Goal: Feedback & Contribution: Contribute content

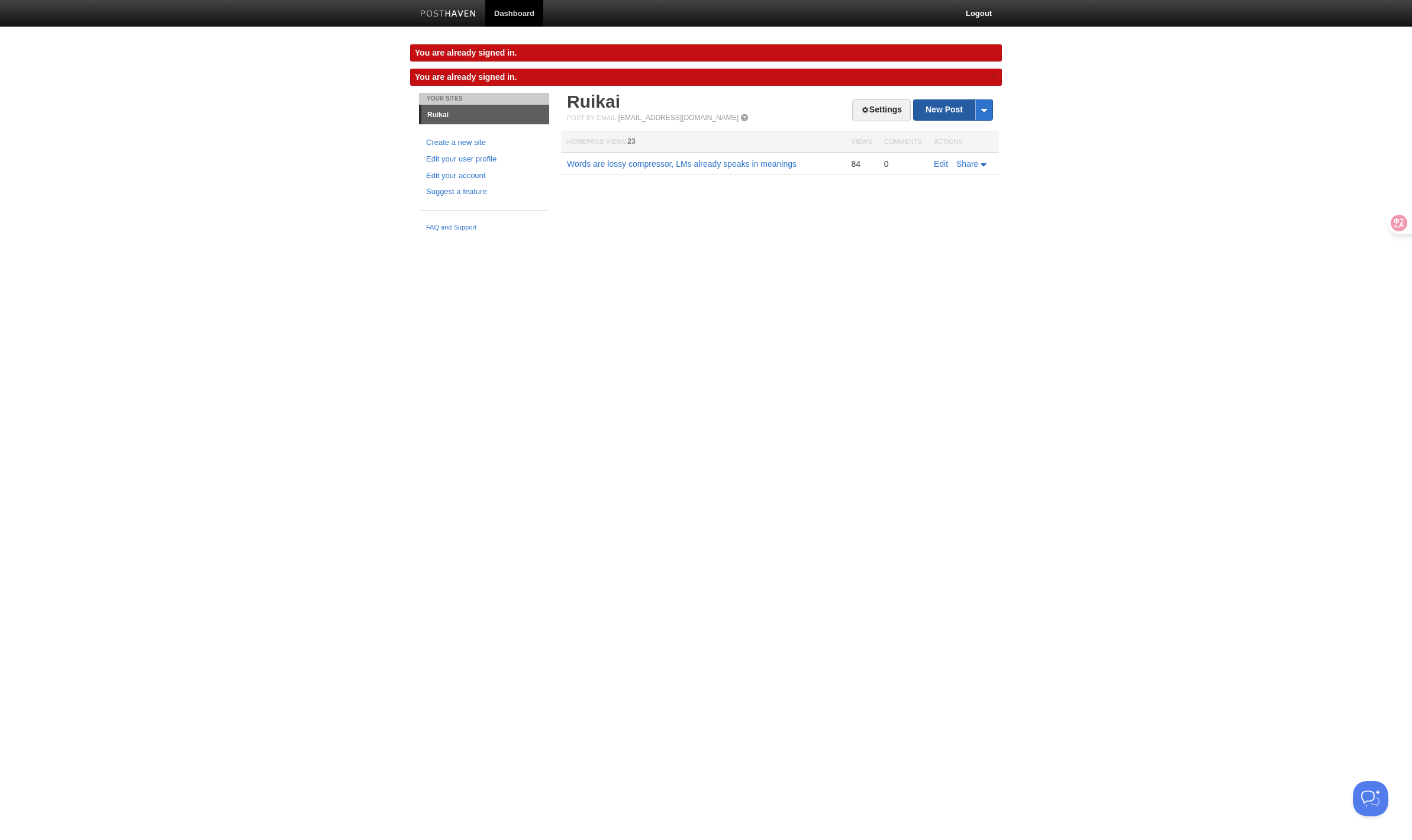
click at [942, 114] on link "New Post" at bounding box center [953, 109] width 79 height 21
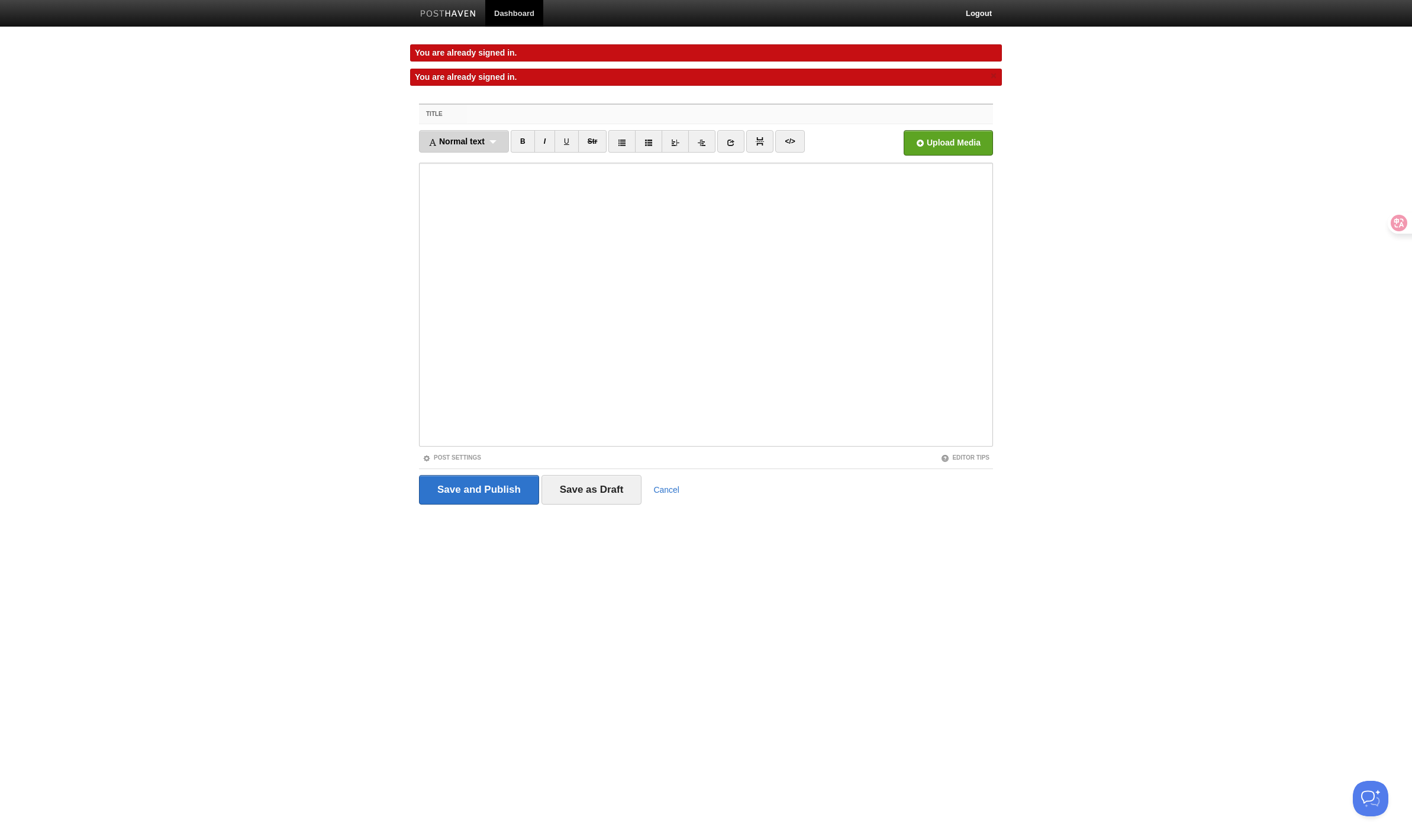
type input "W"
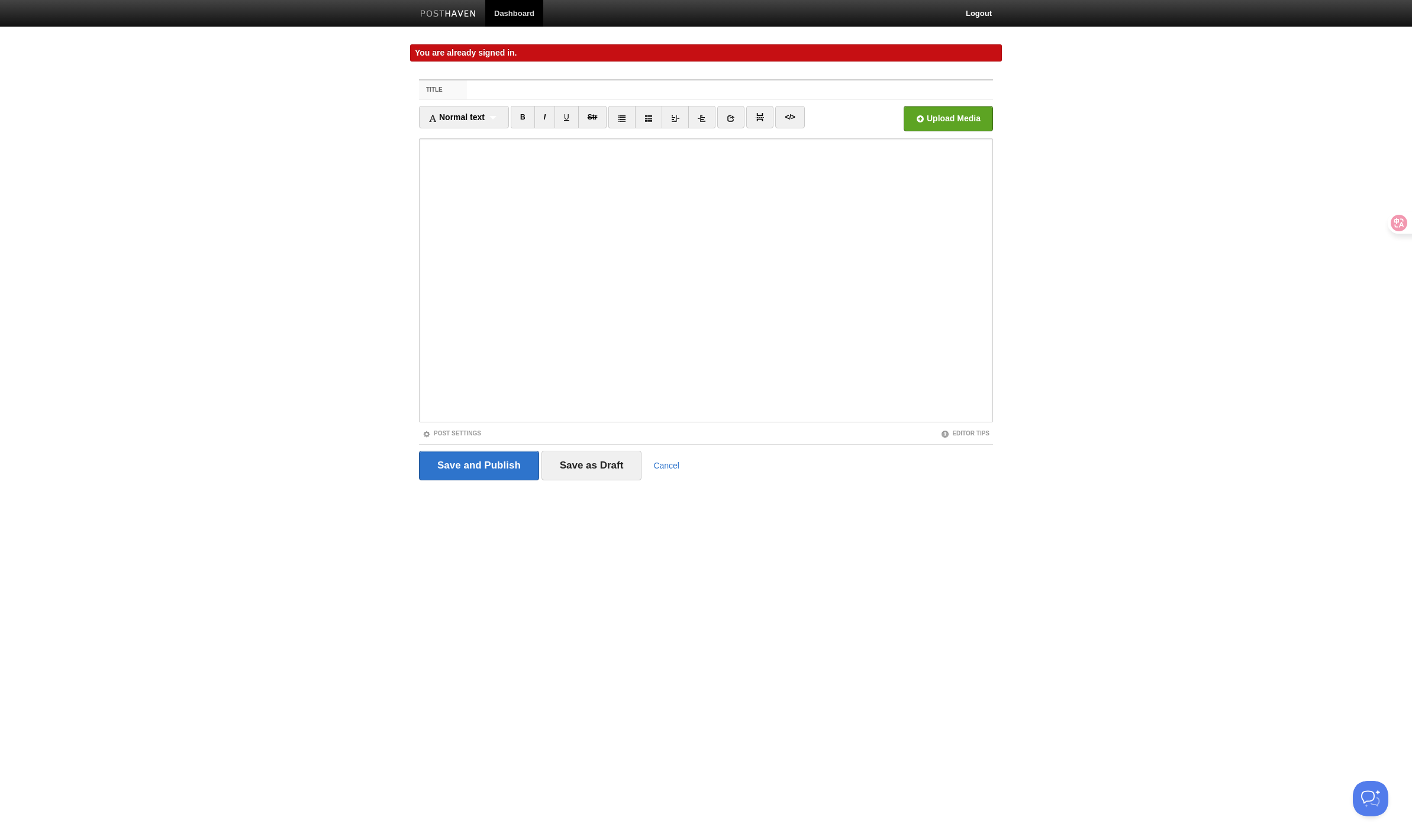
click at [410, 281] on body "Dashboard Logout You are already signed in. You are already signed in. × Your S…" at bounding box center [706, 262] width 1412 height 524
click at [506, 96] on input "Title" at bounding box center [729, 89] width 526 height 19
click at [596, 437] on div "Post Settings" at bounding box center [562, 434] width 287 height 10
click at [596, 449] on div "Save and Publish Save as Draft Cancel" at bounding box center [706, 465] width 574 height 42
click at [596, 467] on input "Save as Draft" at bounding box center [591, 465] width 101 height 29
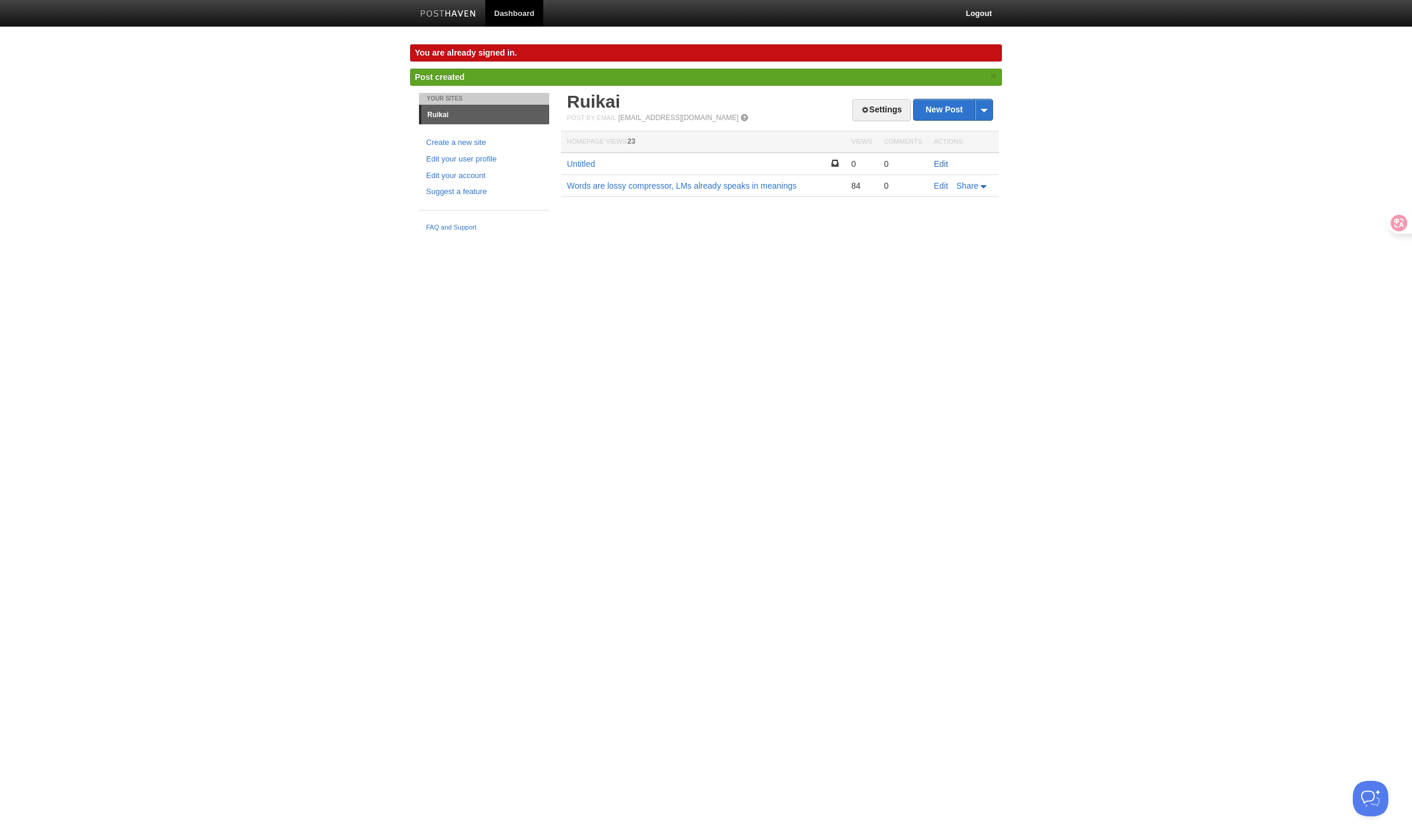
click at [943, 162] on link "Edit" at bounding box center [941, 163] width 14 height 9
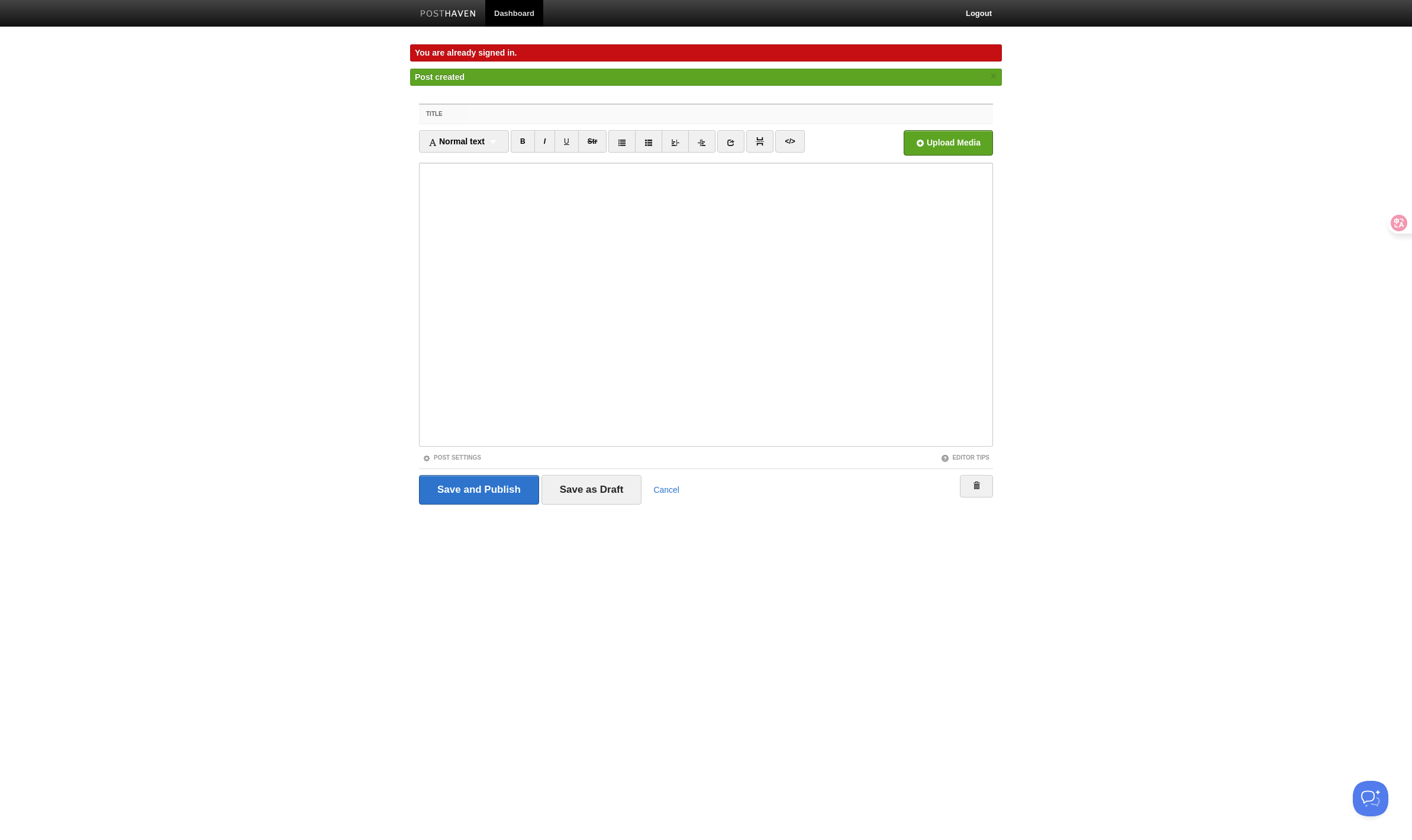
click at [492, 113] on input "Title" at bounding box center [729, 114] width 526 height 19
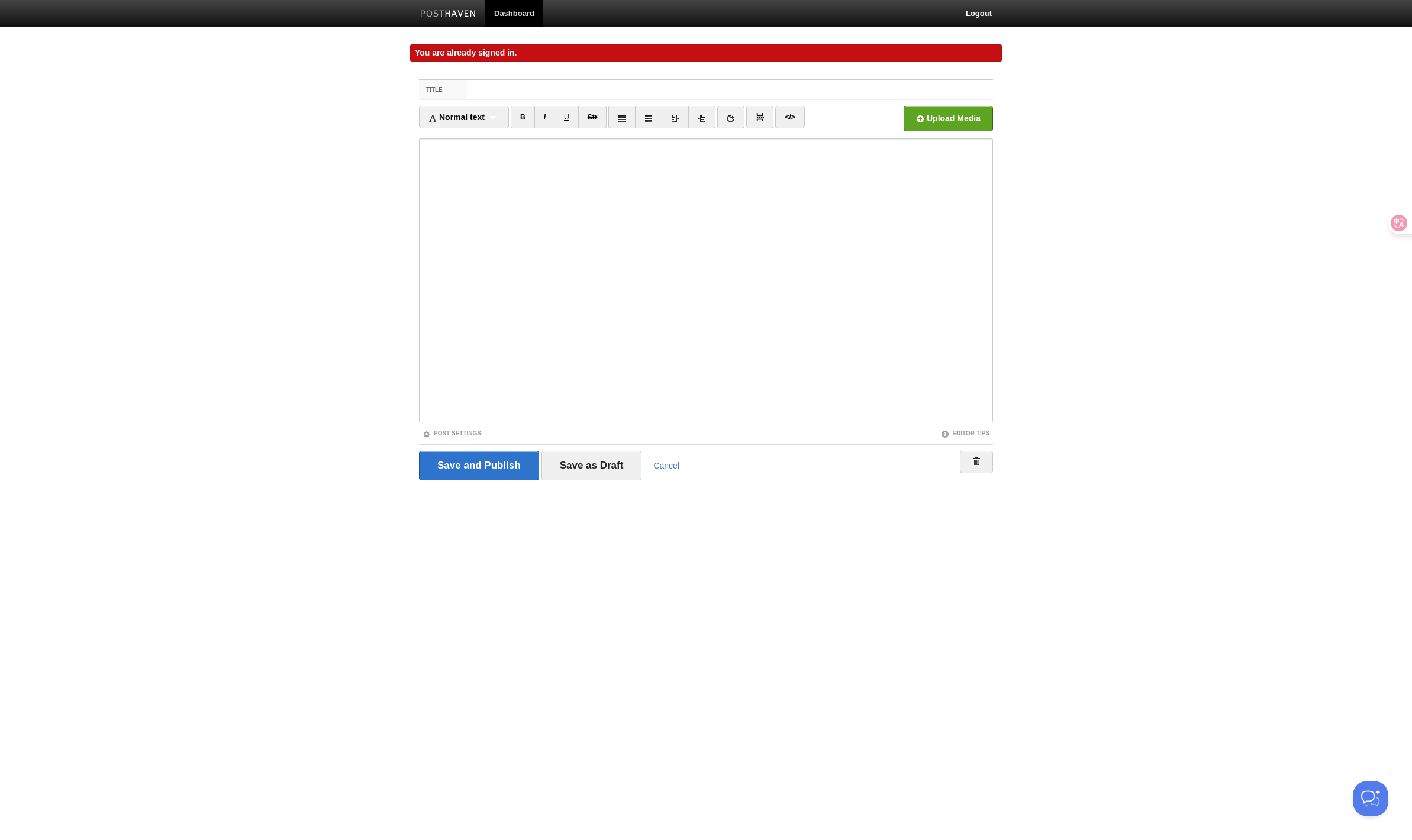
click at [465, 95] on label "Title" at bounding box center [442, 89] width 48 height 19
click at [467, 95] on input "Title" at bounding box center [729, 89] width 526 height 19
click at [482, 92] on input "Title" at bounding box center [729, 89] width 526 height 19
click at [489, 78] on div "Title Normal text Normal text Heading 1 Heading 2 Heading 3 B I U Str ×" at bounding box center [706, 296] width 592 height 456
click at [487, 87] on input "Title" at bounding box center [729, 89] width 526 height 19
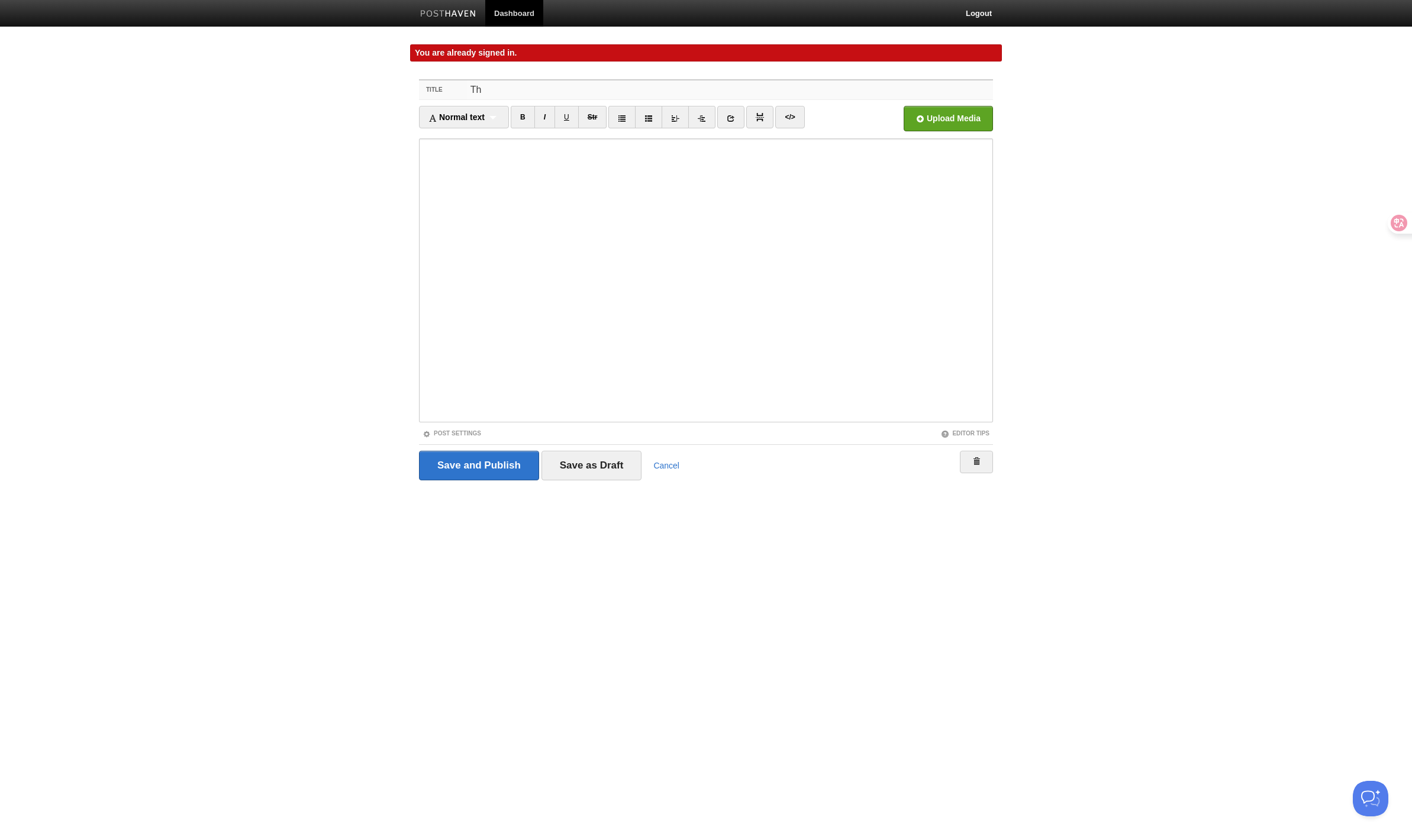
type input "T"
type input "One lesson of Pwno"
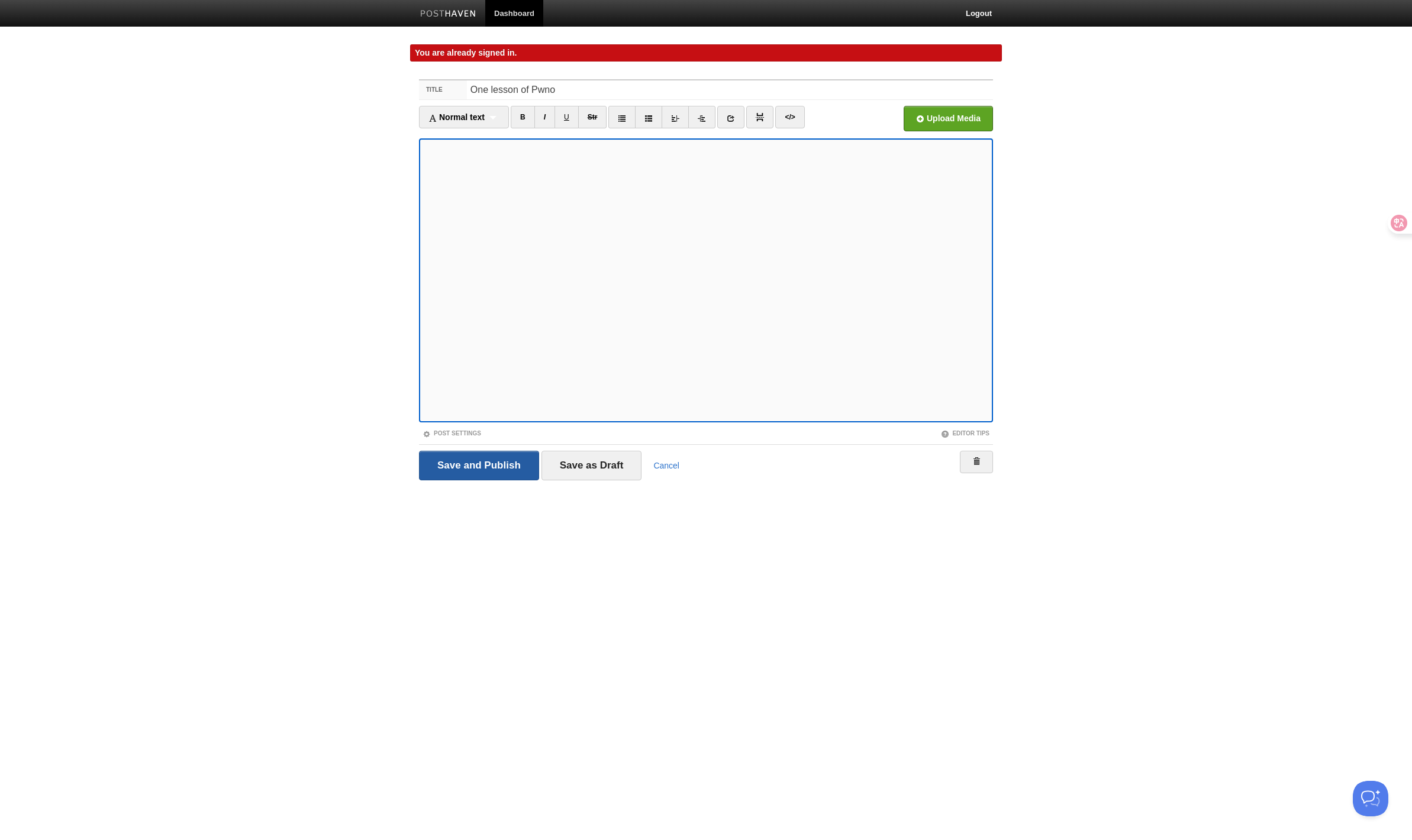
click at [502, 473] on input "Save and Publish" at bounding box center [479, 465] width 120 height 29
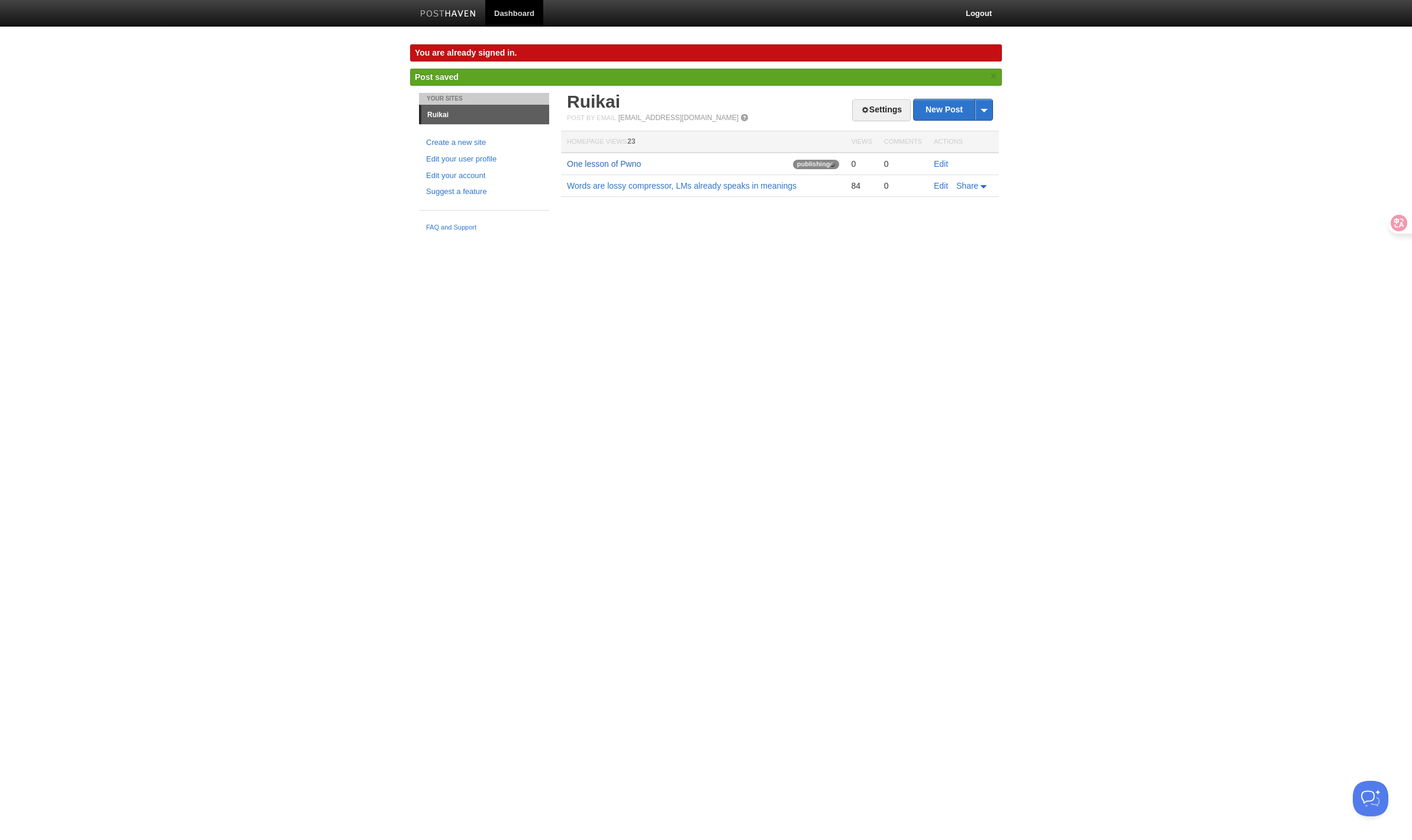
click at [626, 165] on link "One lesson of Pwno" at bounding box center [603, 163] width 74 height 9
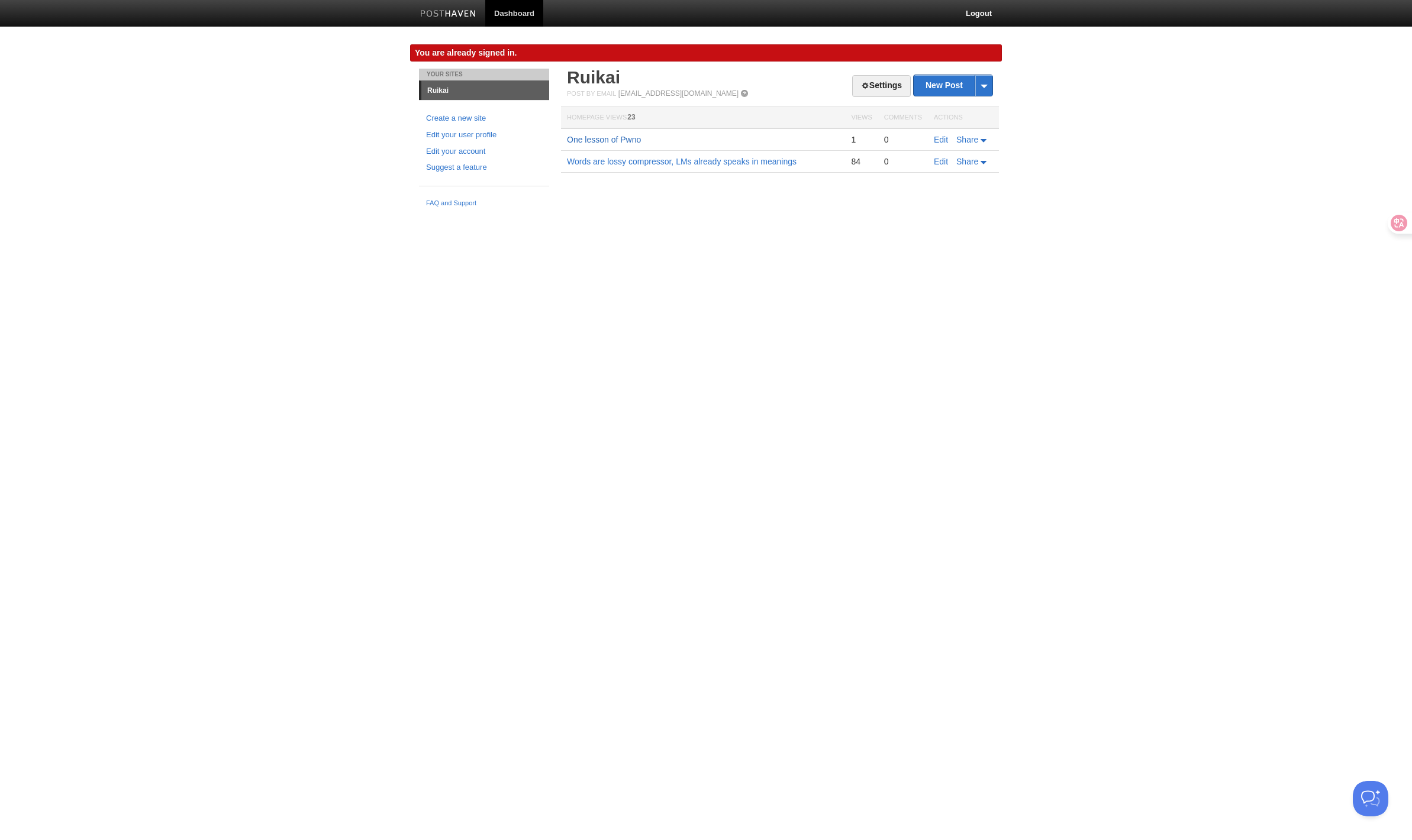
click at [607, 139] on link "One lesson of Pwno" at bounding box center [603, 139] width 74 height 9
click at [853, 88] on link "Settings" at bounding box center [882, 86] width 59 height 22
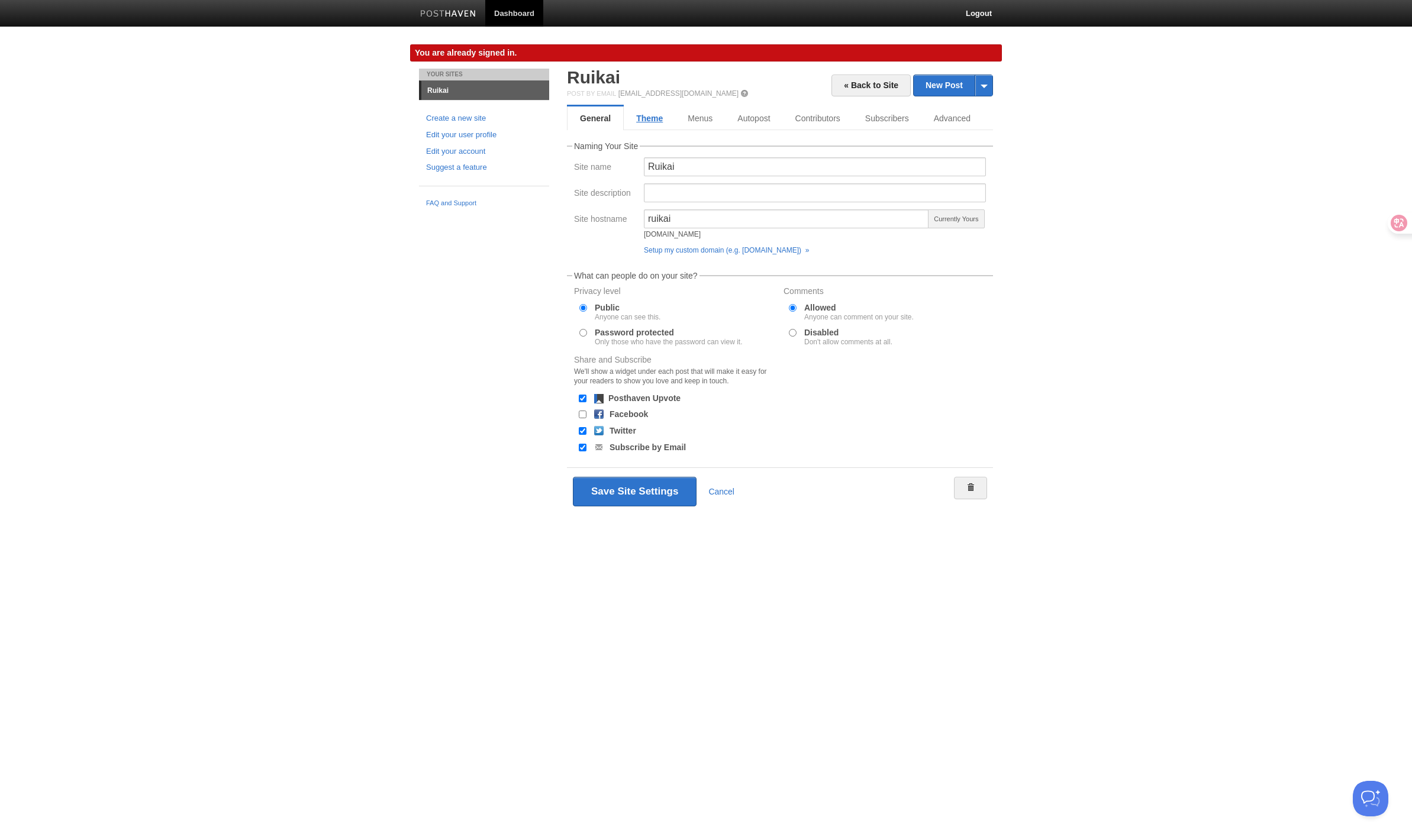
click at [651, 120] on link "Theme" at bounding box center [649, 118] width 52 height 24
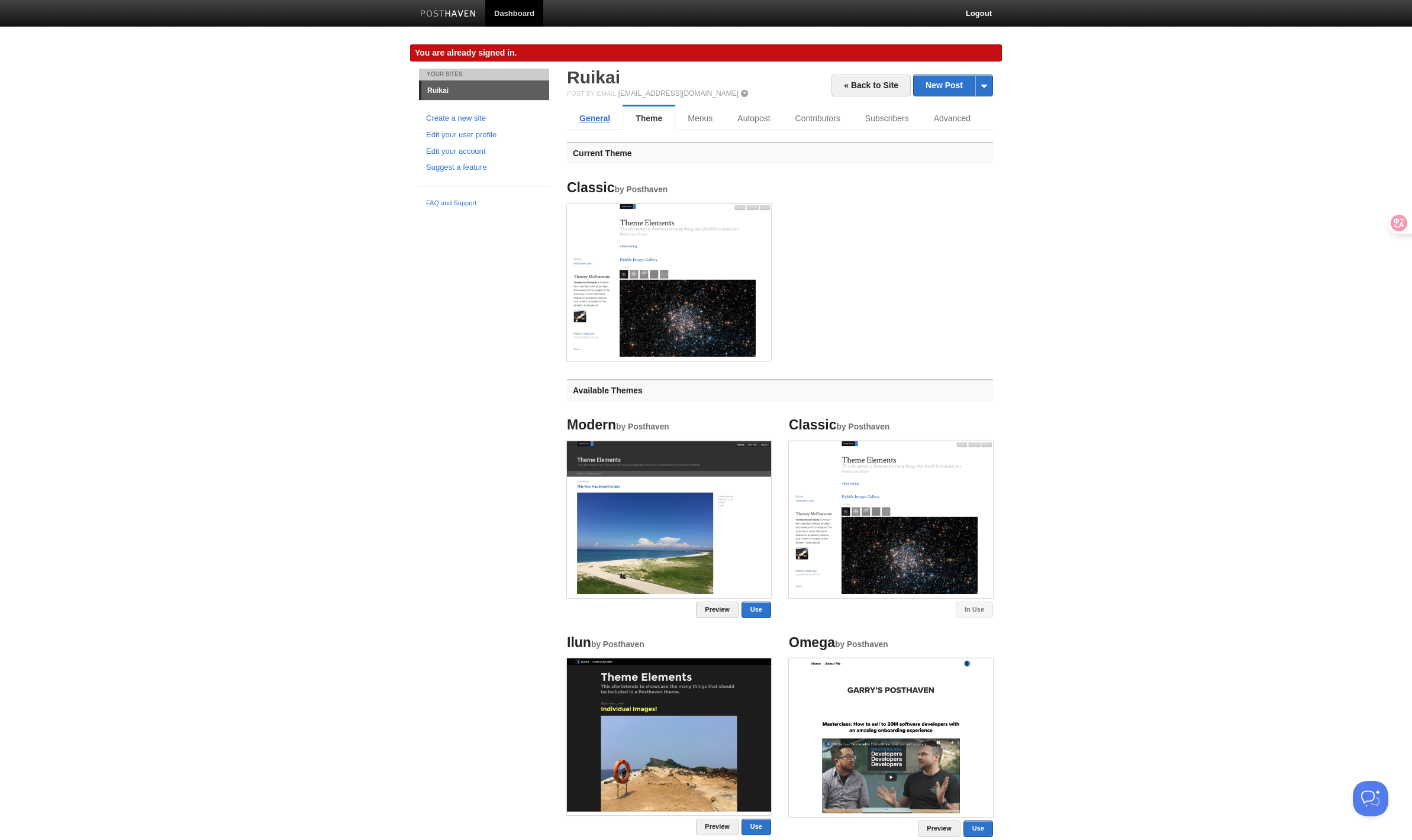
click at [586, 117] on link "General" at bounding box center [595, 118] width 56 height 24
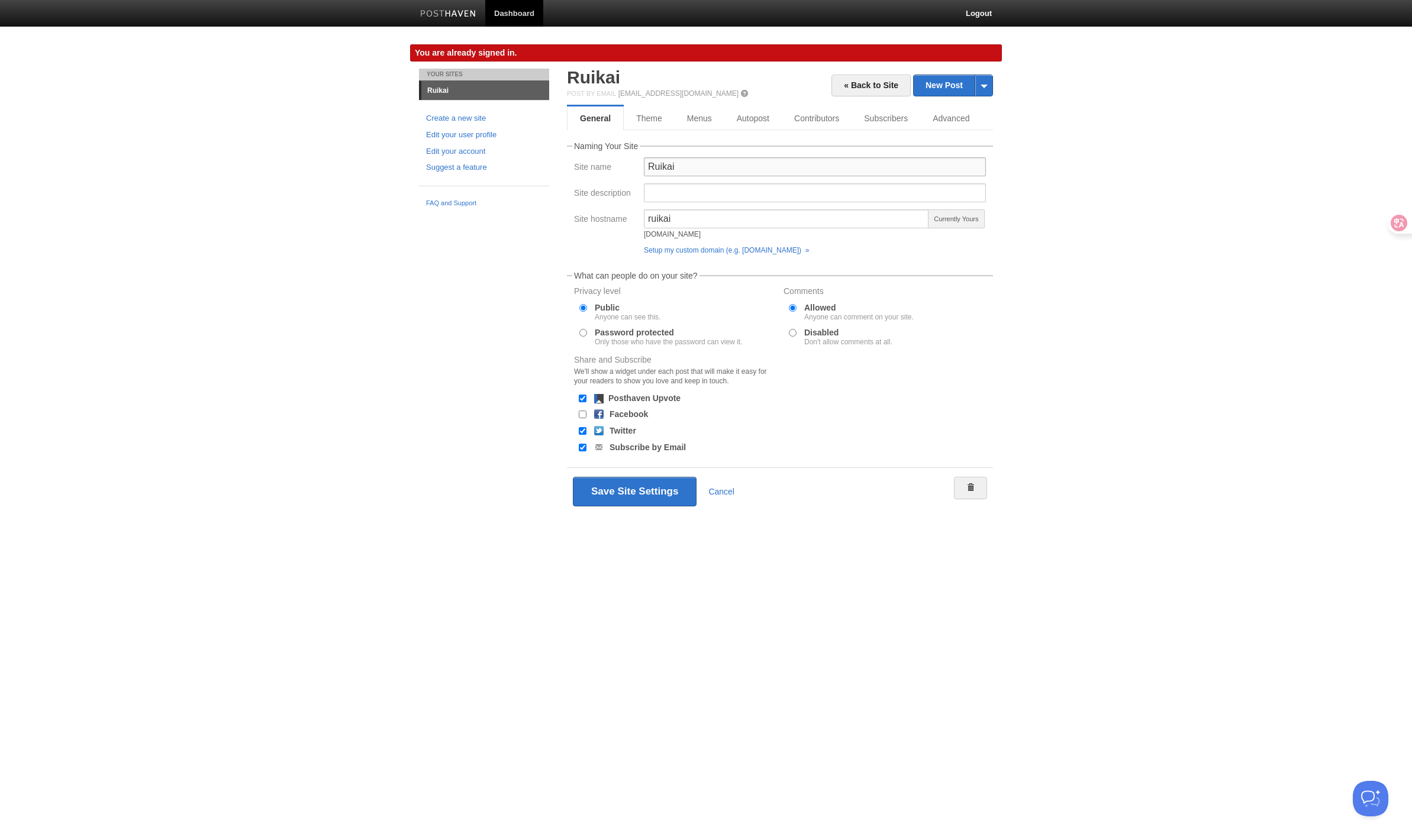
click at [690, 172] on input "Ruikai" at bounding box center [814, 167] width 342 height 19
click at [719, 150] on fieldset "Naming Your Site Site name Ruikai Site description Site hostname ruikai [DOMAIN…" at bounding box center [779, 200] width 426 height 118
click at [707, 166] on input "Ruikai" at bounding box center [814, 167] width 342 height 19
click at [711, 159] on input "Ruikai" at bounding box center [814, 167] width 342 height 19
click at [721, 163] on input "Ruikai" at bounding box center [814, 167] width 342 height 19
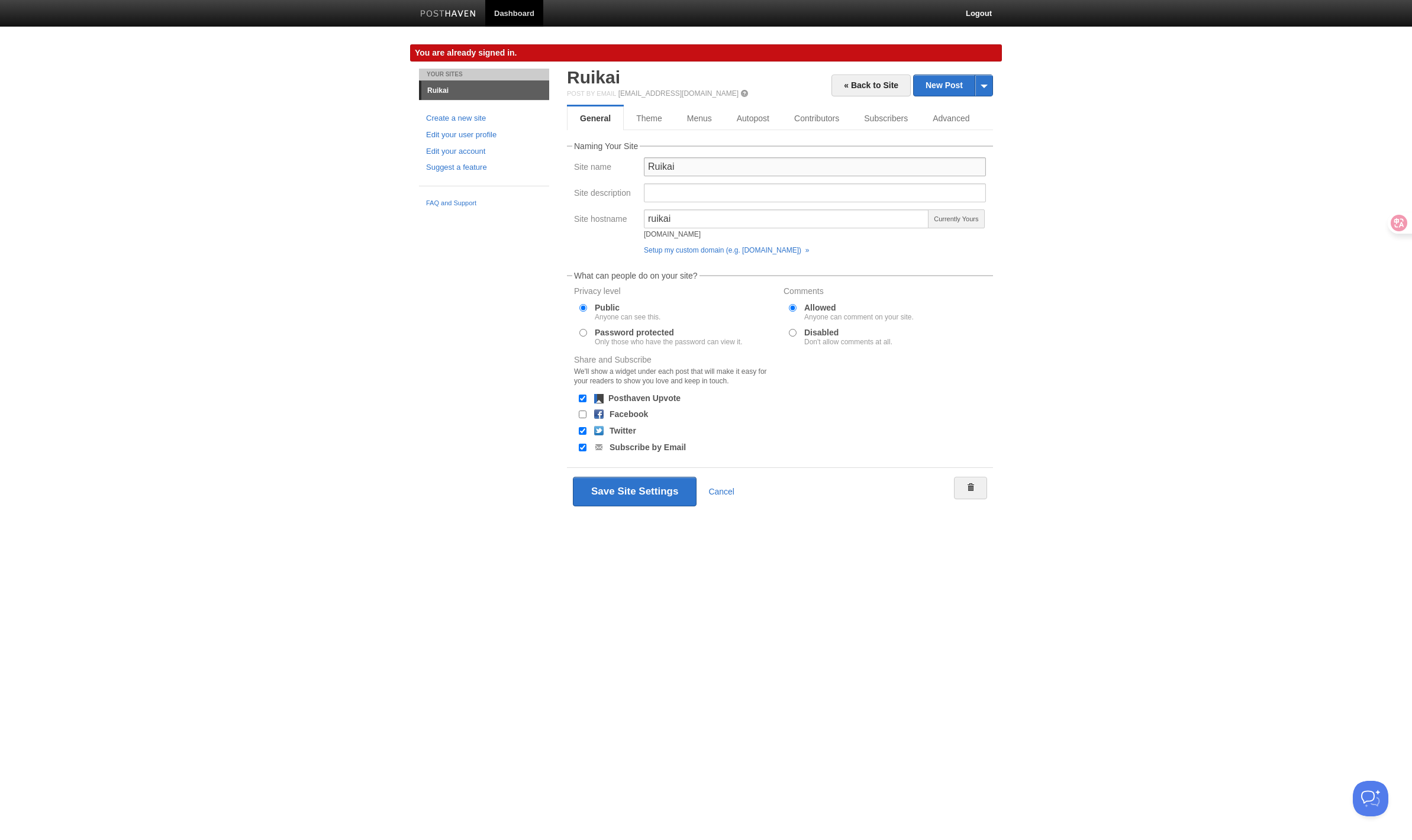
click at [726, 163] on input "Ruikai" at bounding box center [814, 167] width 342 height 19
type input "Ruikai"
click at [699, 142] on fieldset "Naming Your Site Site name Ruikai Site description Site hostname ruikai [DOMAIN…" at bounding box center [779, 200] width 426 height 118
click at [649, 115] on link "Theme" at bounding box center [649, 118] width 52 height 24
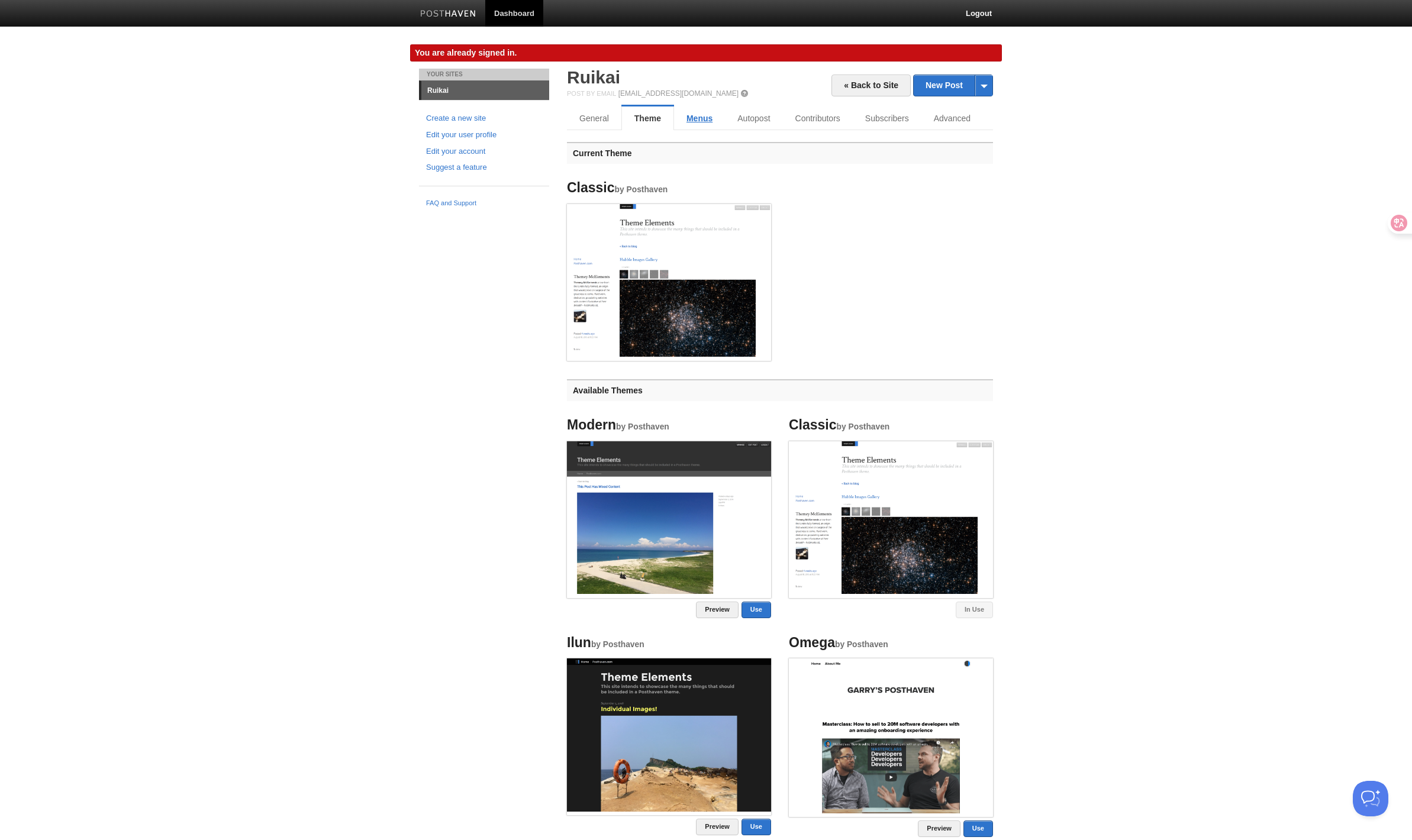
click at [698, 119] on link "Menus" at bounding box center [699, 118] width 51 height 24
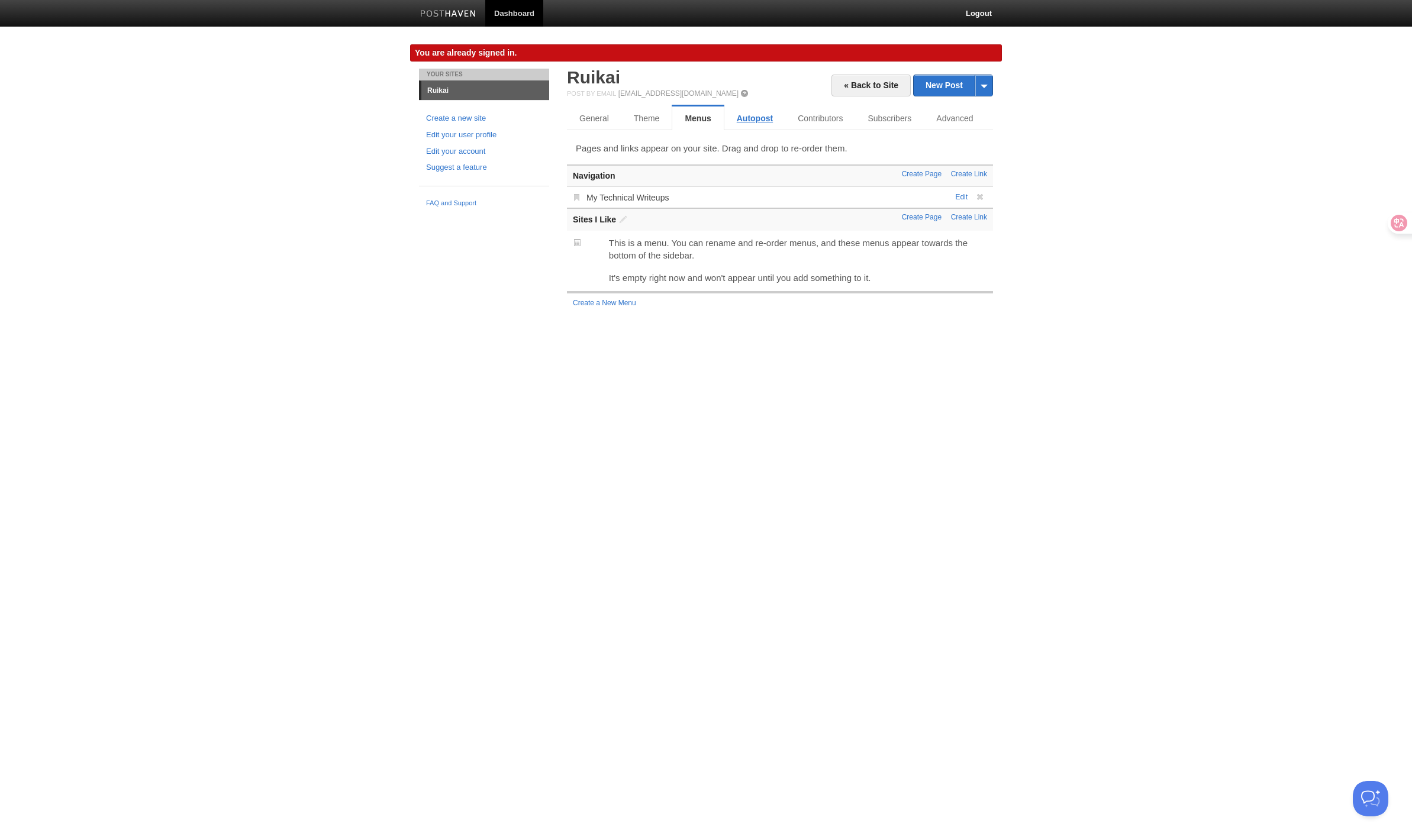
click at [770, 120] on link "Autopost" at bounding box center [754, 118] width 61 height 24
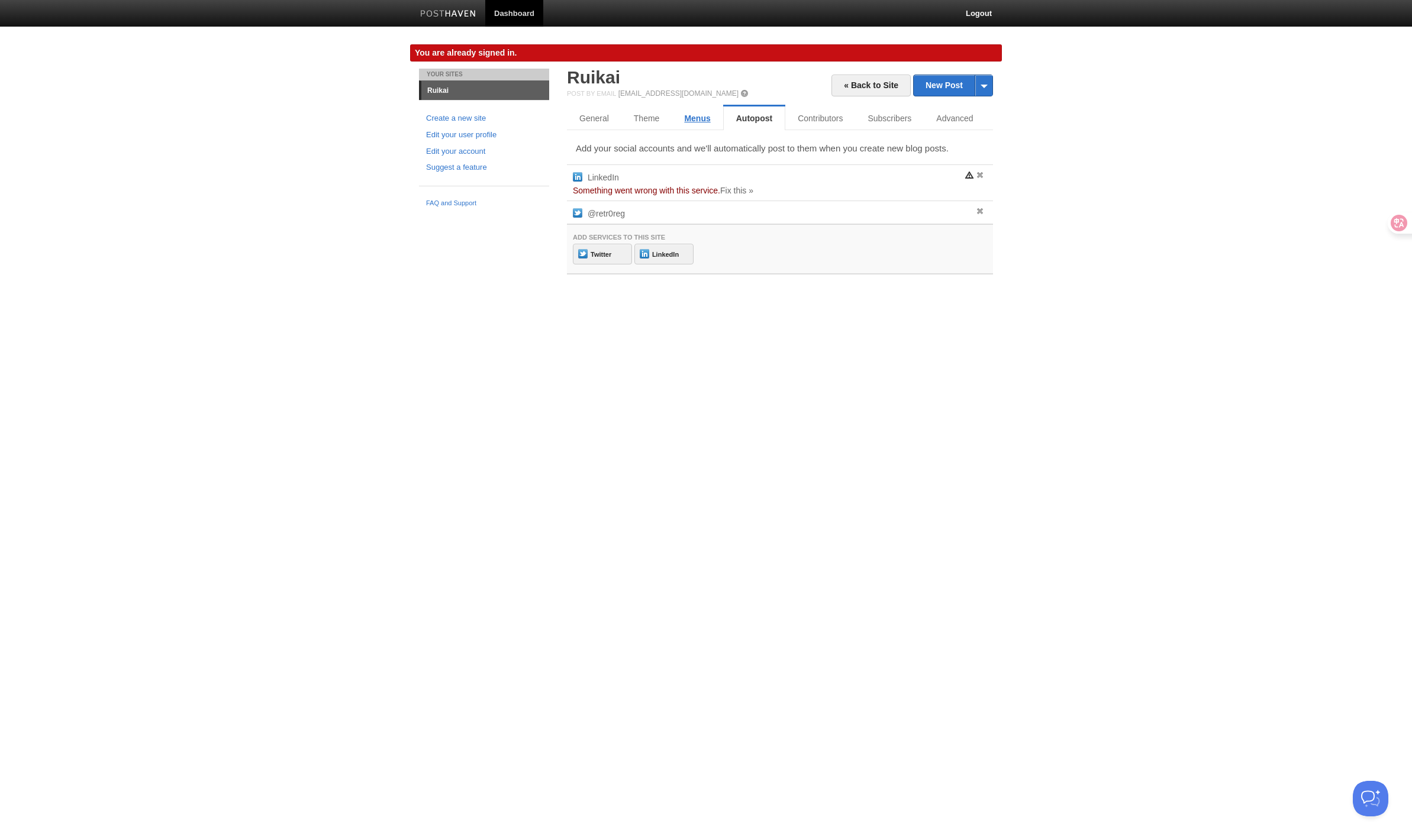
click at [686, 114] on link "Menus" at bounding box center [696, 118] width 51 height 24
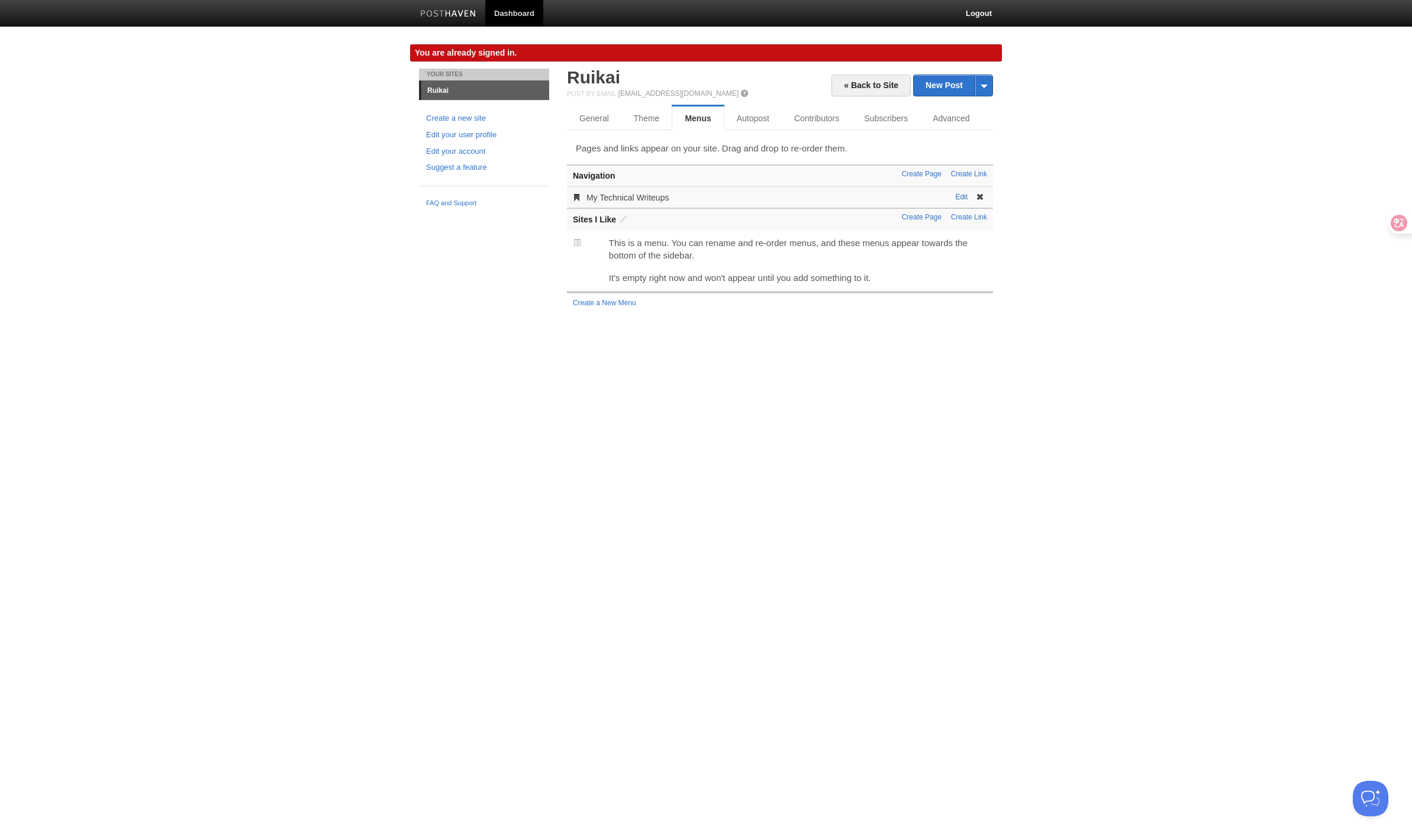
click at [956, 193] on link "Edit" at bounding box center [960, 197] width 12 height 9
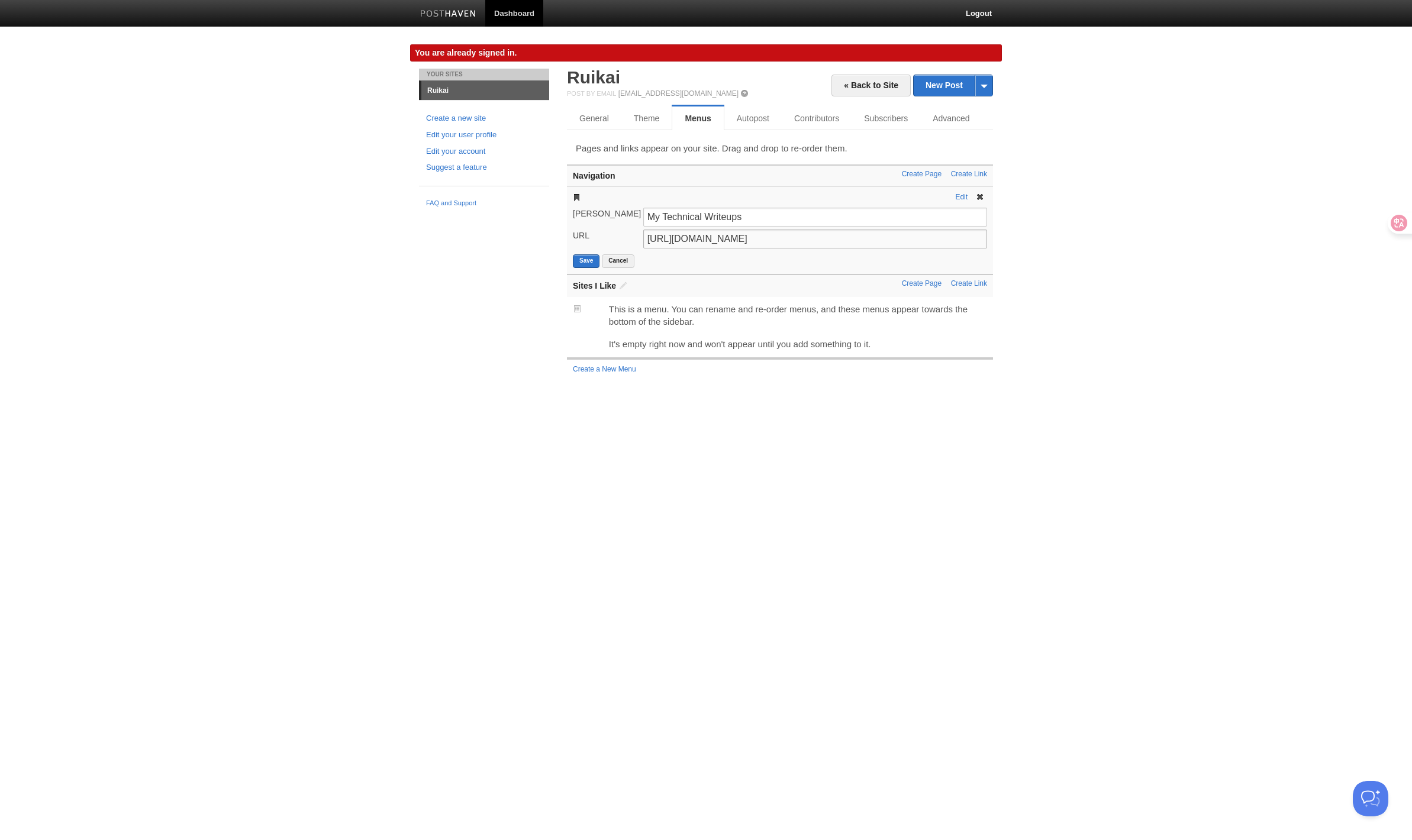
click at [777, 236] on input "[URL][DOMAIN_NAME]" at bounding box center [815, 239] width 344 height 19
click at [778, 227] on input "My Technical Writeups" at bounding box center [815, 217] width 344 height 19
type input "[DOMAIN_NAME]"
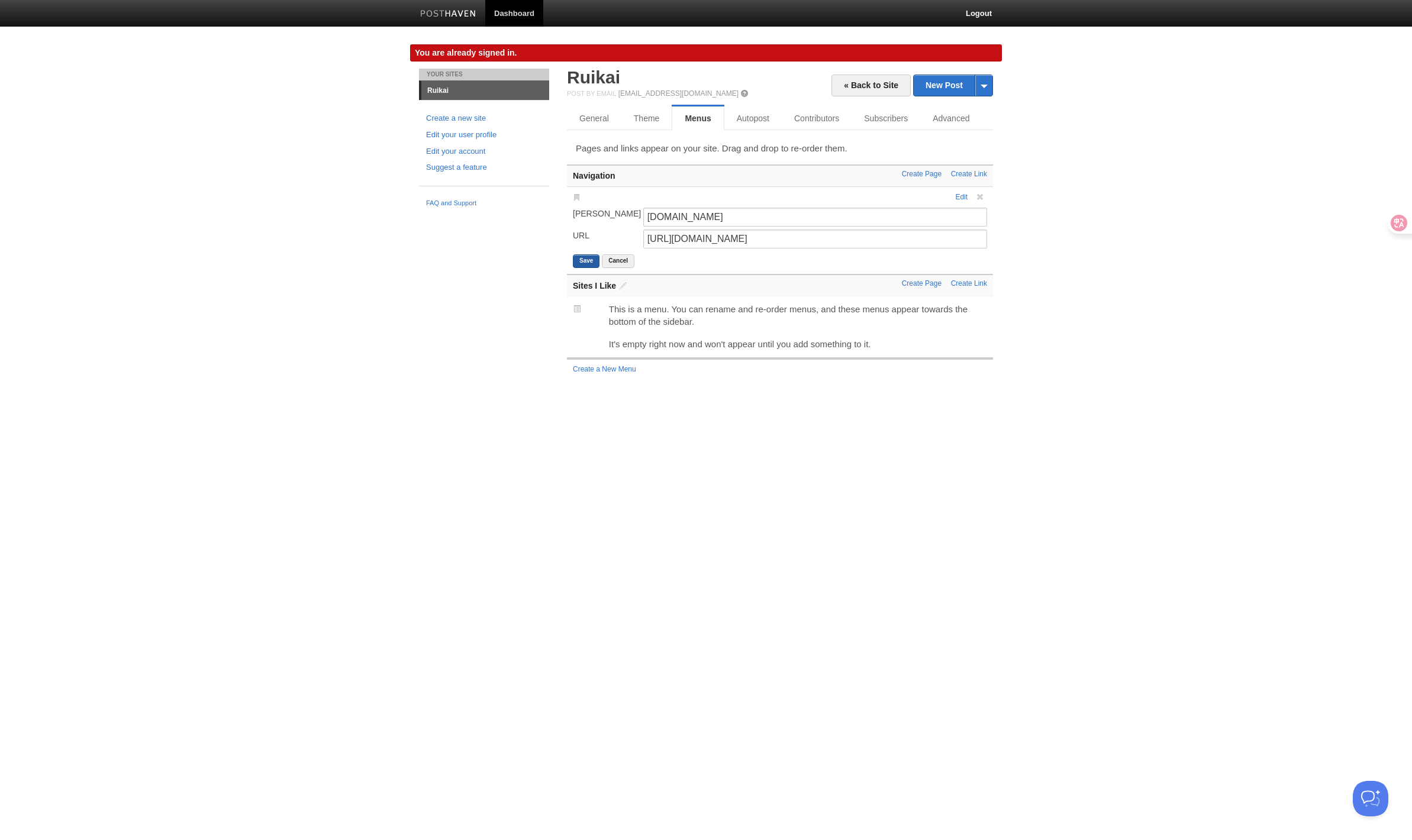
click at [585, 263] on button "Save" at bounding box center [585, 260] width 26 height 14
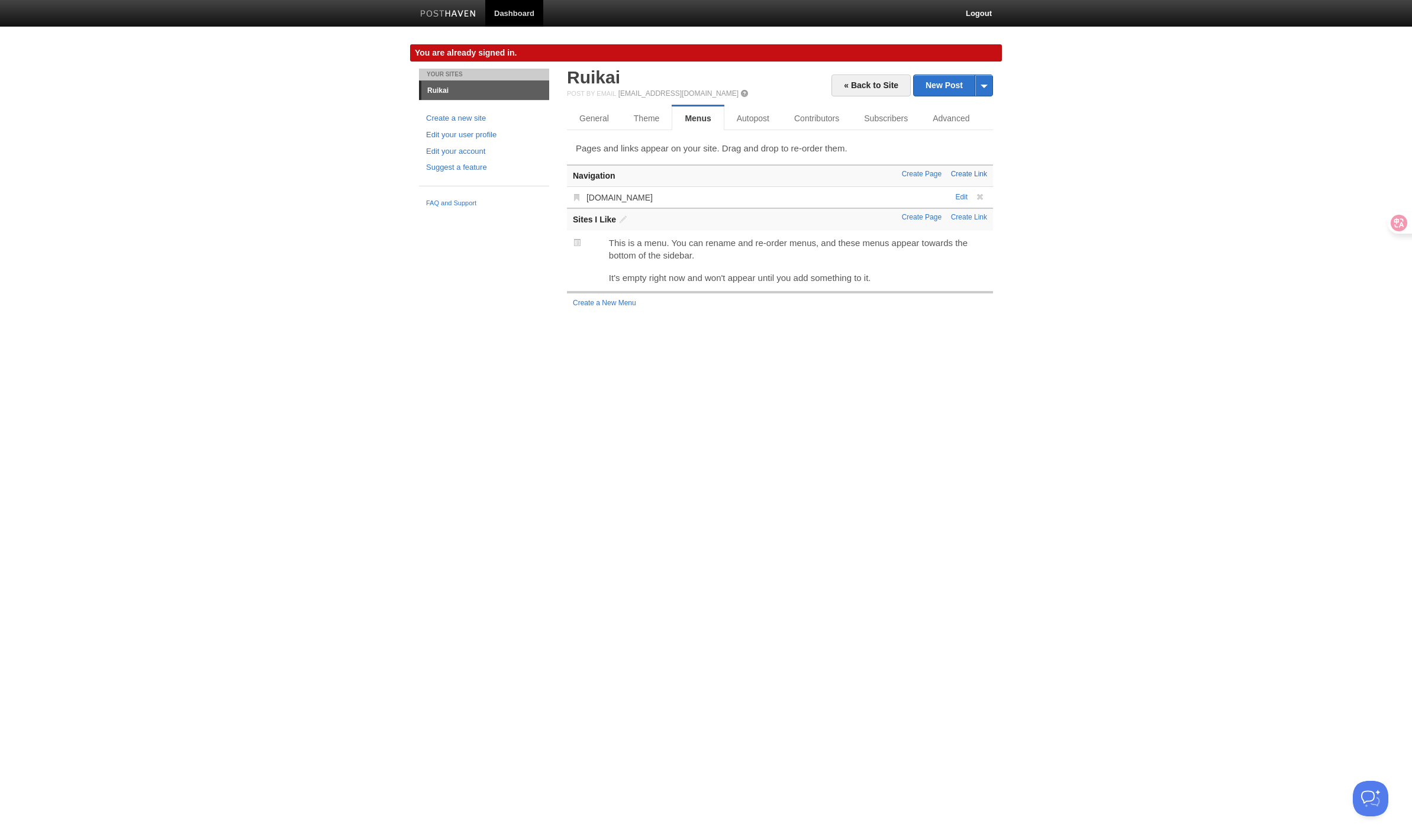
click at [962, 175] on link "Create Link" at bounding box center [969, 174] width 36 height 9
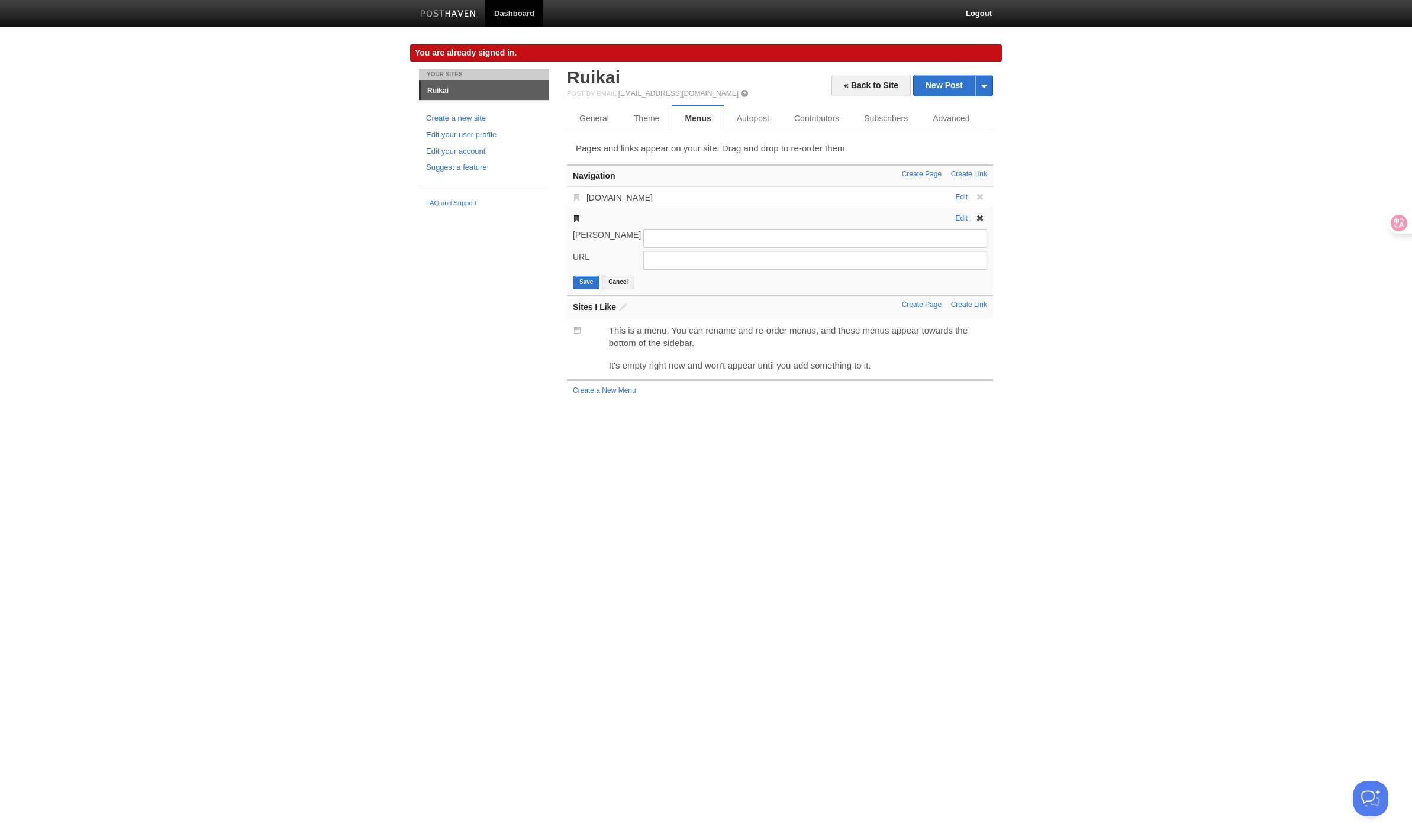
click at [802, 243] on input "[PERSON_NAME]" at bounding box center [815, 238] width 344 height 19
type input "[URL]"
click at [783, 255] on input "URL" at bounding box center [815, 260] width 344 height 19
type input "[URL]"
click at [584, 283] on button "Save" at bounding box center [585, 282] width 26 height 14
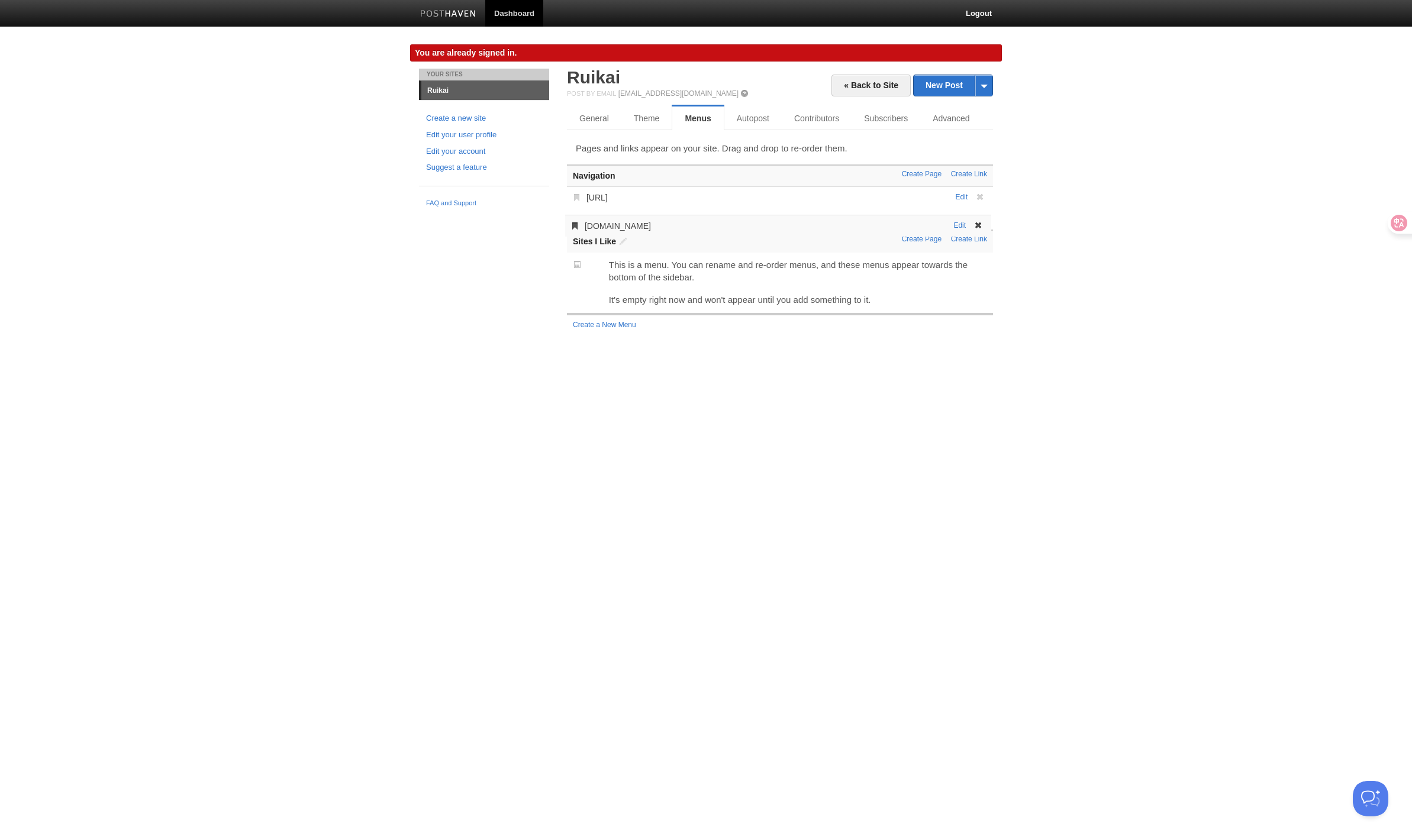
drag, startPoint x: 610, startPoint y: 192, endPoint x: 609, endPoint y: 220, distance: 28.0
click at [1019, 195] on body "Dashboard Logout You are already signed in. You are already signed in. × Post c…" at bounding box center [706, 178] width 1412 height 357
click at [676, 333] on div "Create a New Menu" at bounding box center [779, 324] width 426 height 19
click at [780, 112] on link "Autopost" at bounding box center [754, 118] width 61 height 24
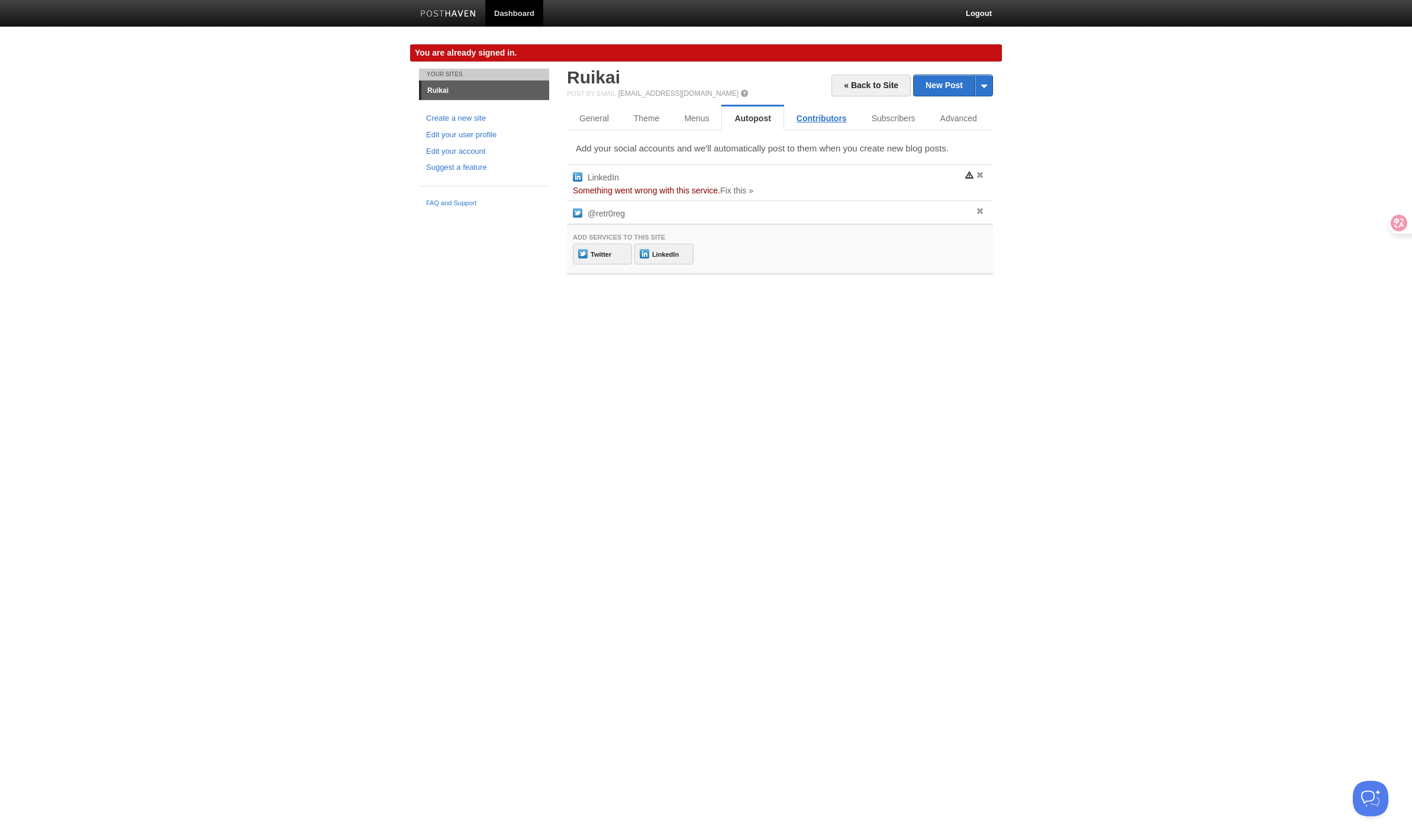
click at [819, 118] on link "Contributors" at bounding box center [821, 118] width 75 height 24
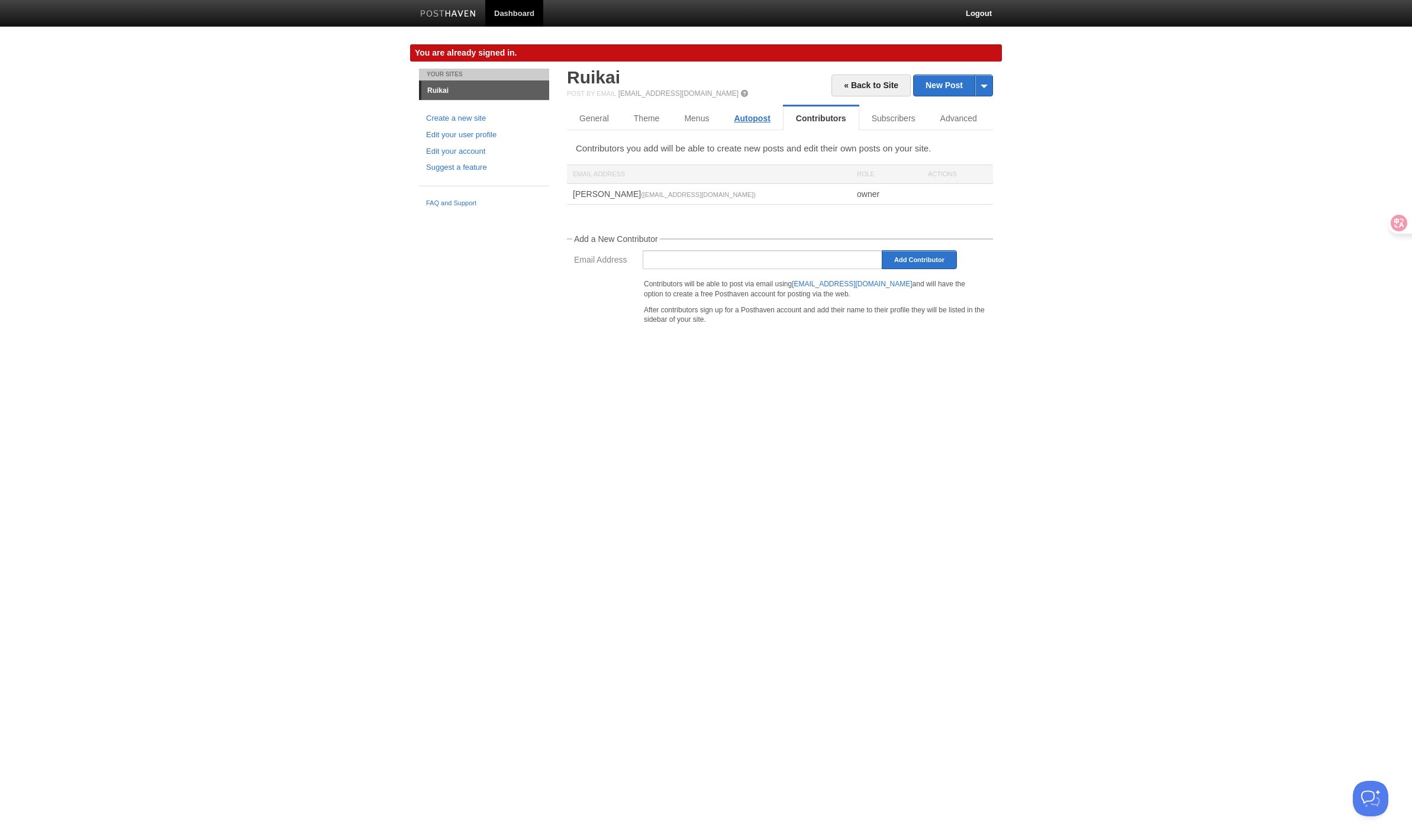
click at [726, 116] on link "Autopost" at bounding box center [751, 118] width 61 height 24
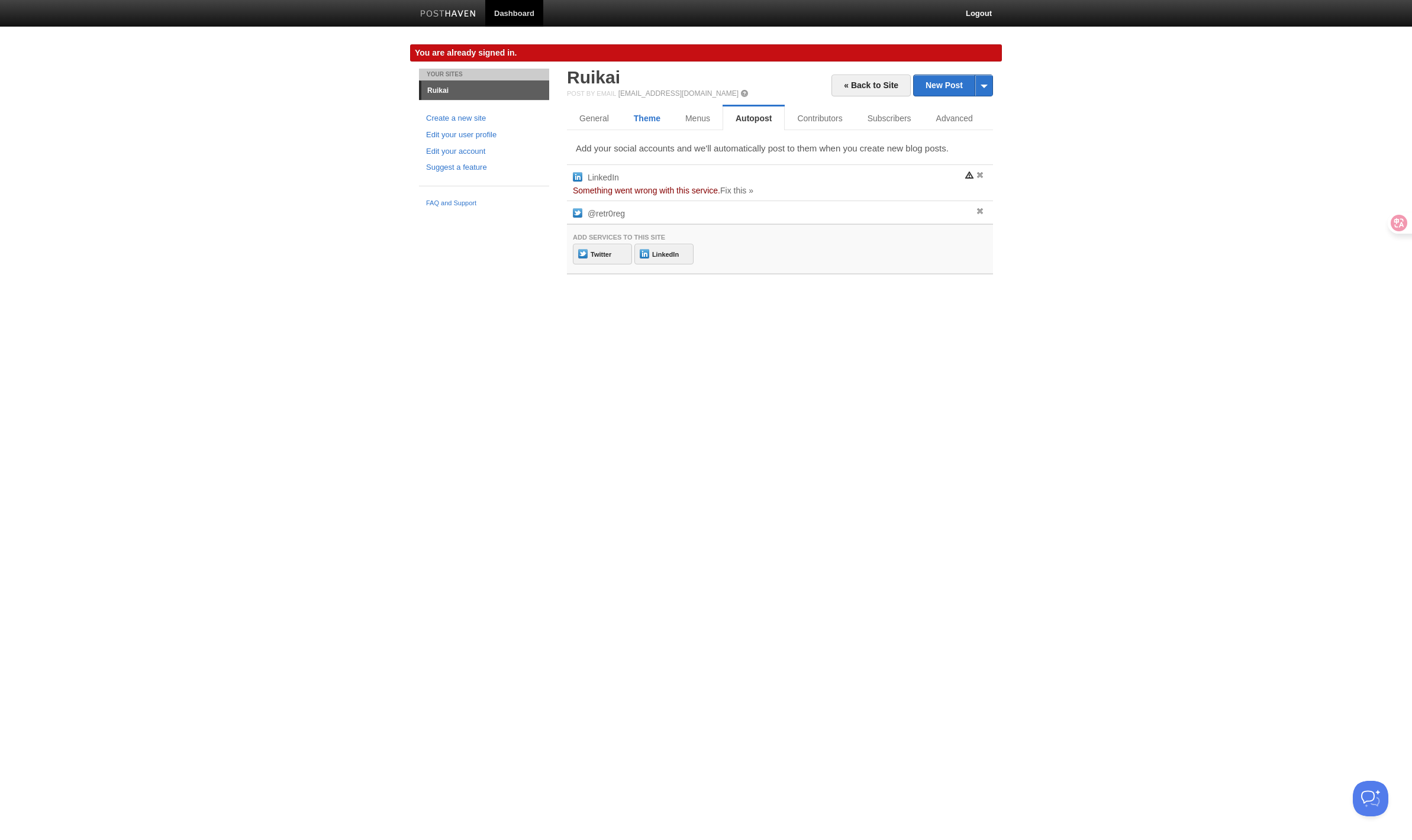
click at [651, 113] on link "Theme" at bounding box center [647, 118] width 52 height 24
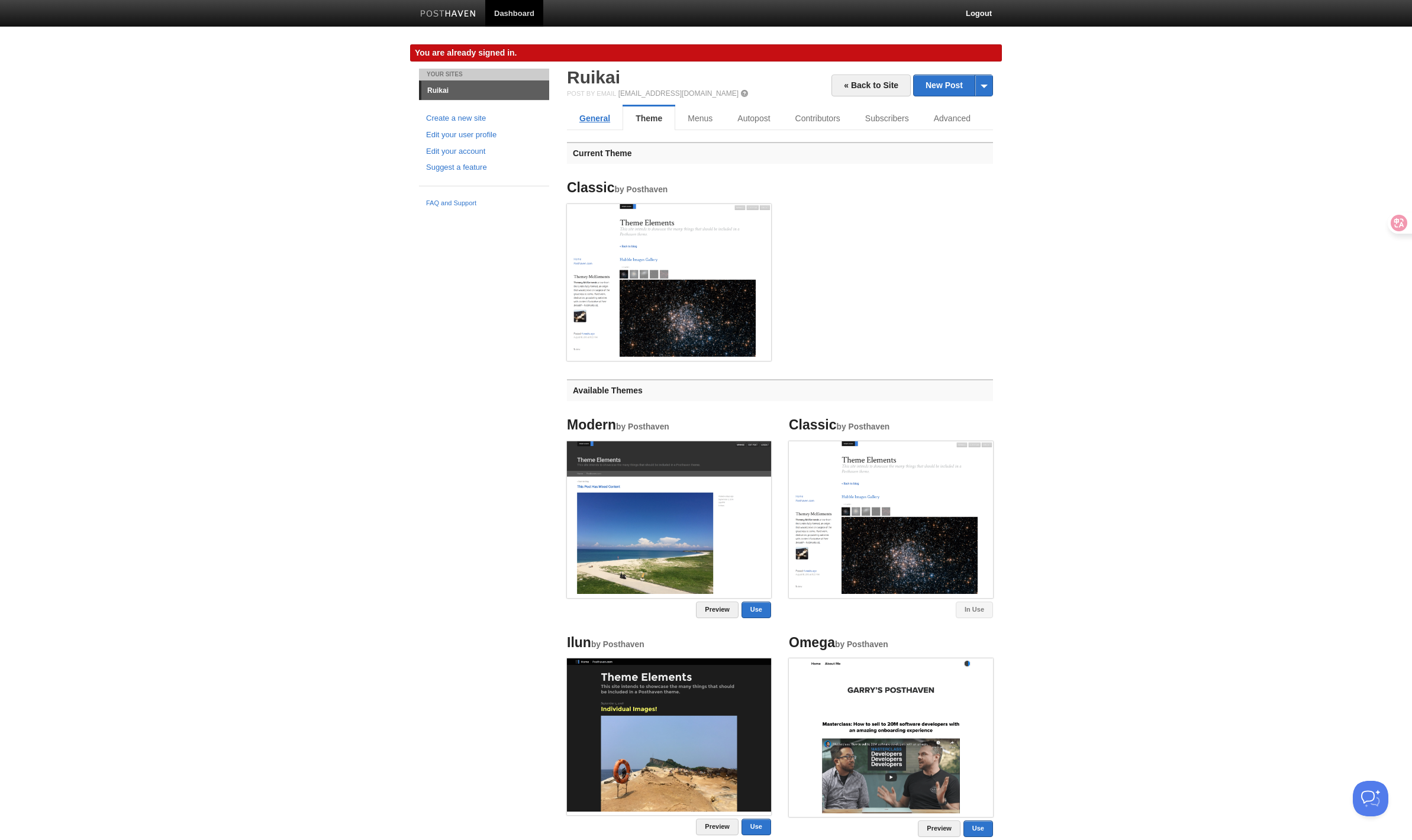
click at [596, 118] on link "General" at bounding box center [595, 118] width 56 height 24
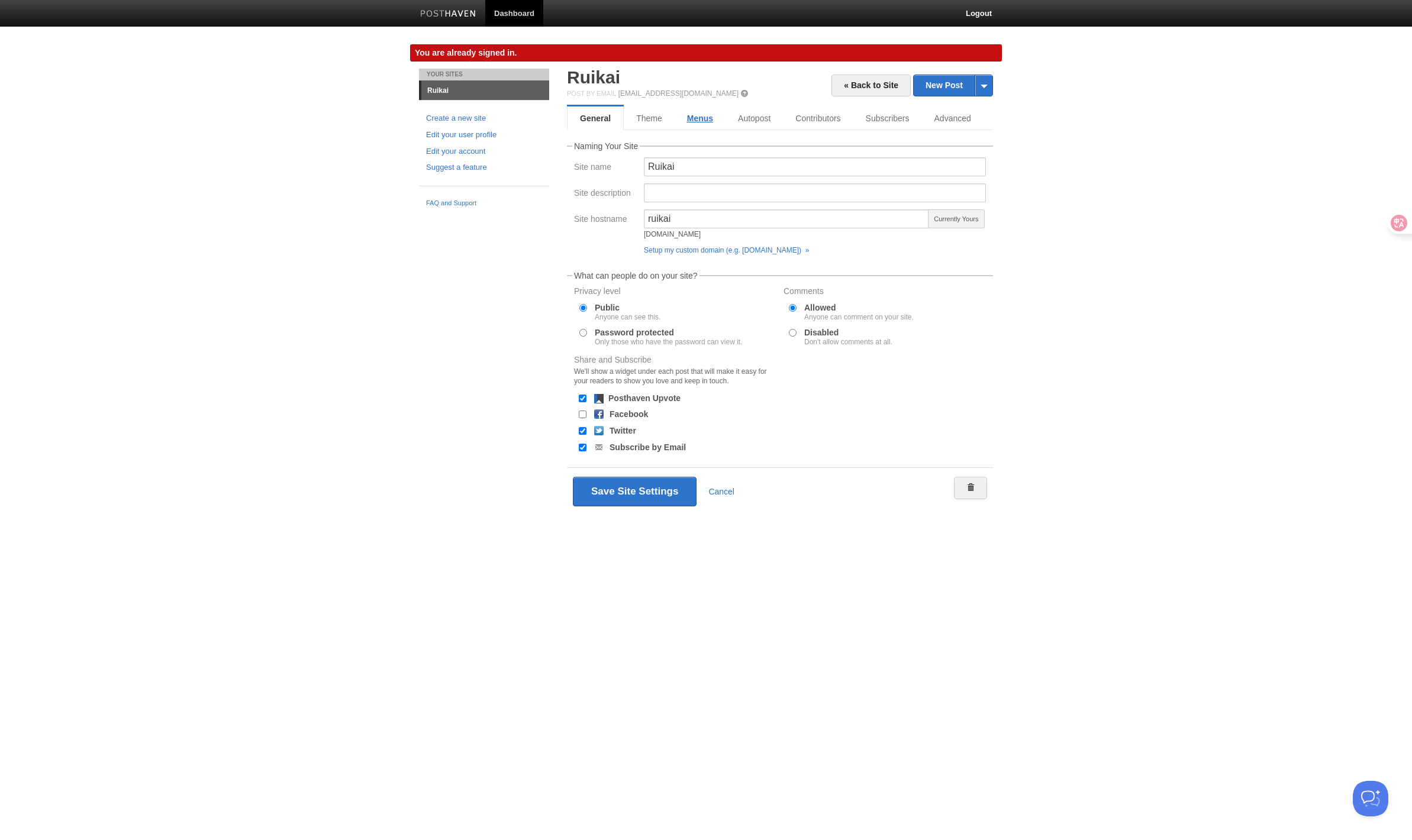
click at [685, 114] on link "Menus" at bounding box center [699, 118] width 51 height 24
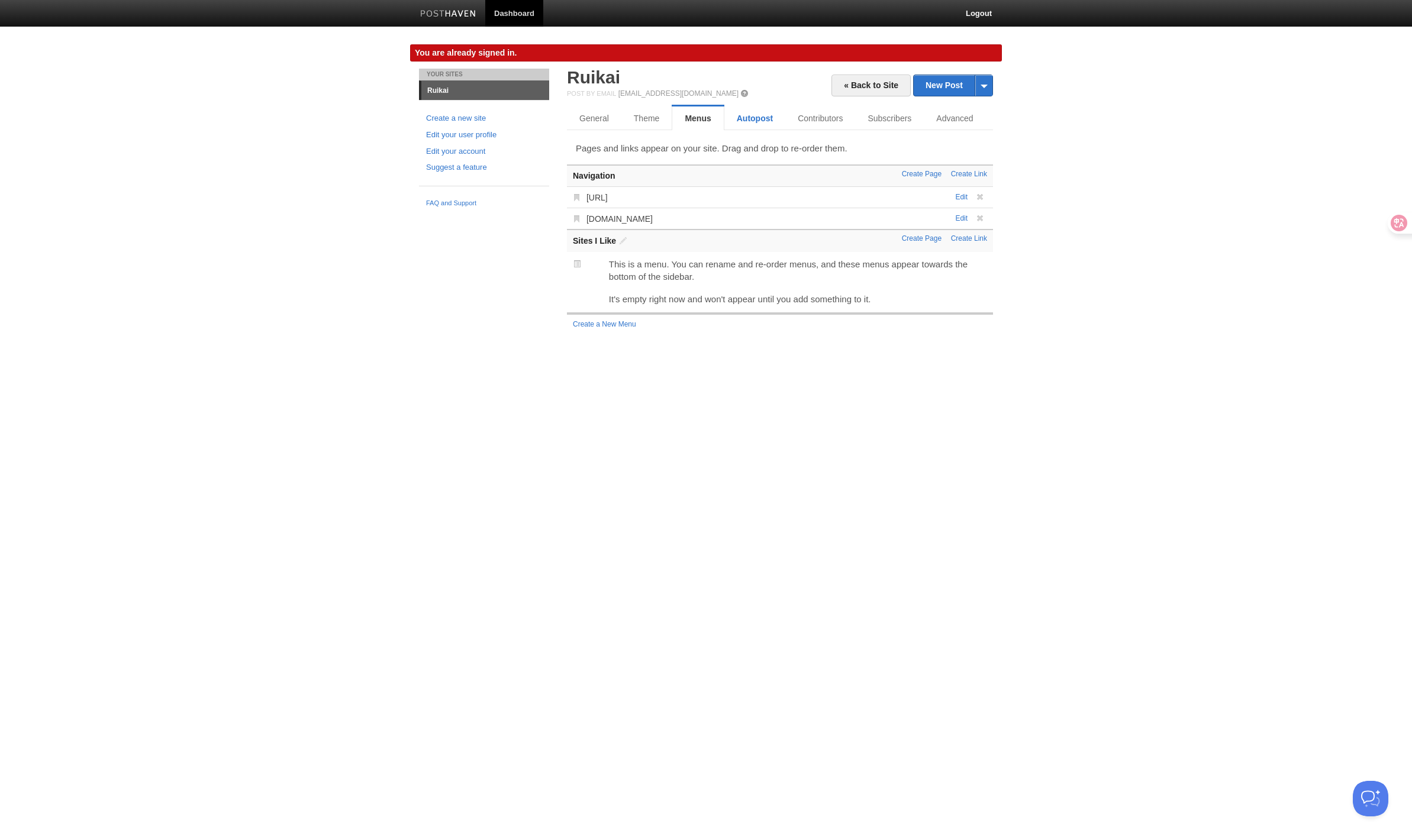
click at [746, 117] on link "Autopost" at bounding box center [754, 118] width 61 height 24
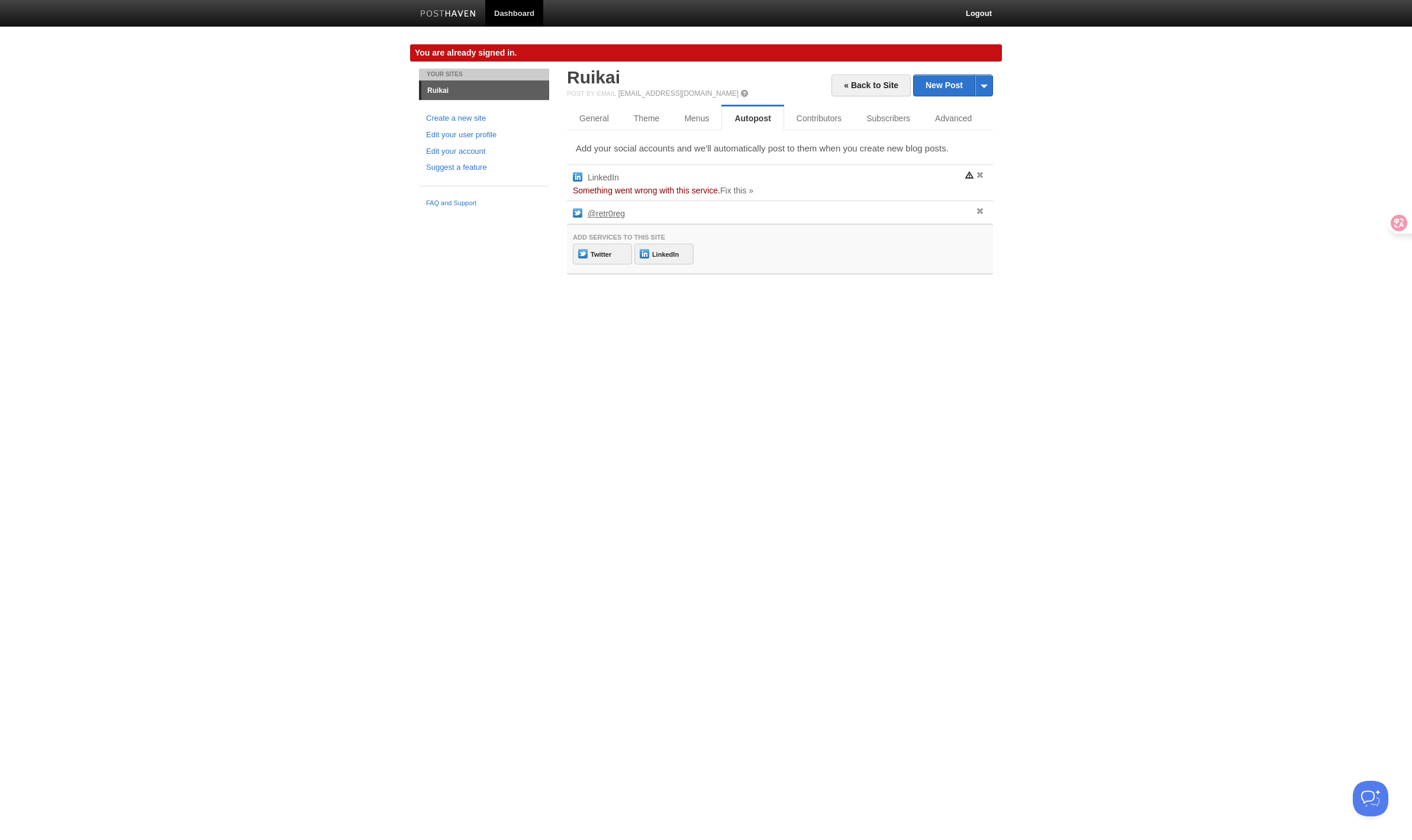
click at [601, 211] on link "@retr0reg" at bounding box center [606, 213] width 37 height 9
